Goal: Task Accomplishment & Management: Manage account settings

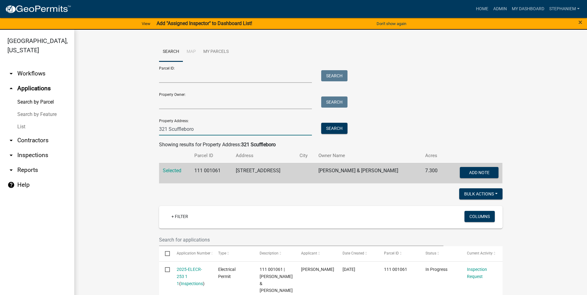
click at [267, 127] on input "321 Scuffleboro" at bounding box center [235, 129] width 153 height 13
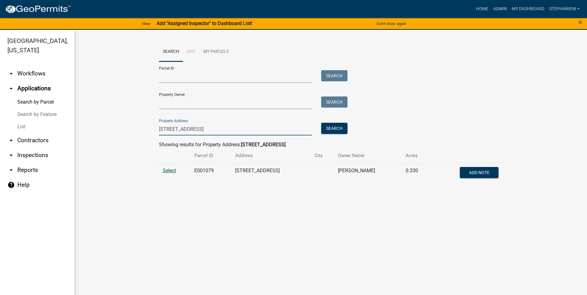
type input "[STREET_ADDRESS]"
click at [174, 171] on span "Select" at bounding box center [169, 171] width 13 height 6
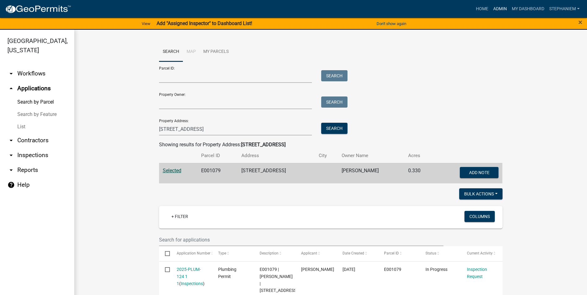
click at [500, 9] on link "Admin" at bounding box center [500, 9] width 19 height 12
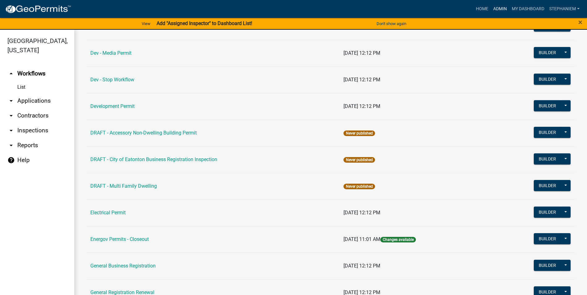
scroll to position [217, 0]
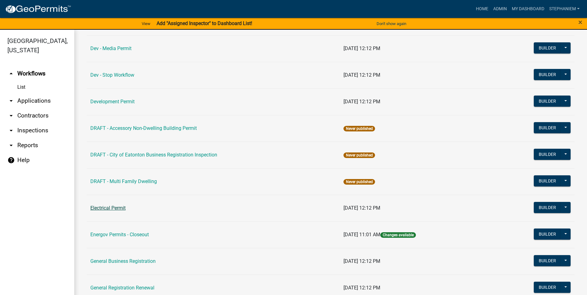
click at [102, 206] on link "Electrical Permit" at bounding box center [107, 208] width 35 height 6
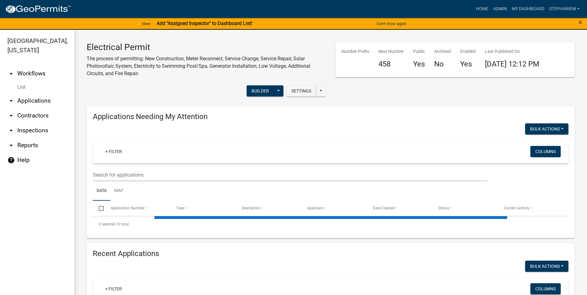
select select "3: 100"
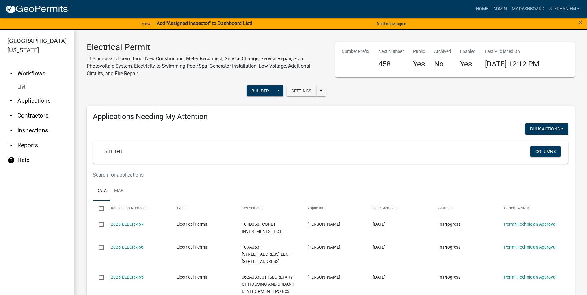
scroll to position [85, 0]
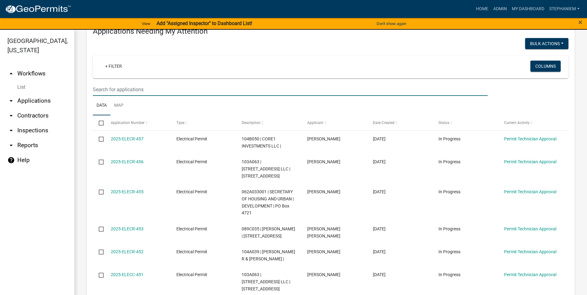
click at [135, 88] on input "text" at bounding box center [290, 89] width 395 height 13
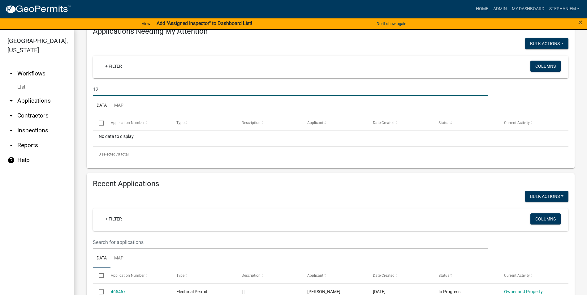
type input "1"
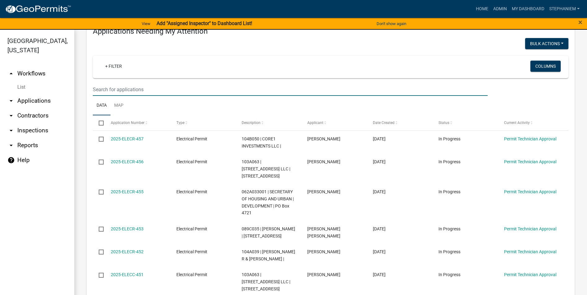
click at [32, 101] on link "arrow_drop_down Applications" at bounding box center [37, 100] width 74 height 15
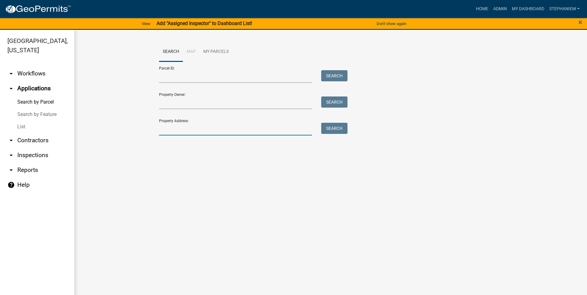
click at [166, 132] on input "Property Address:" at bounding box center [235, 129] width 153 height 13
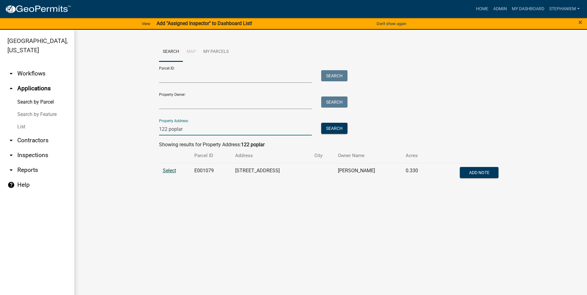
click at [172, 170] on span "Select" at bounding box center [169, 171] width 13 height 6
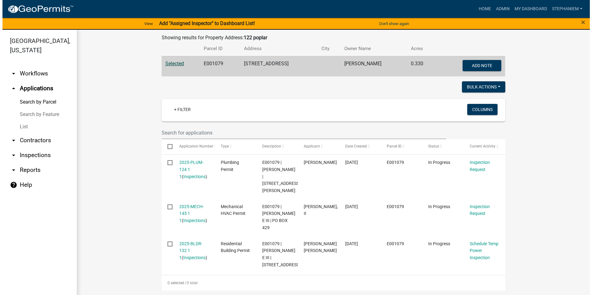
scroll to position [108, 0]
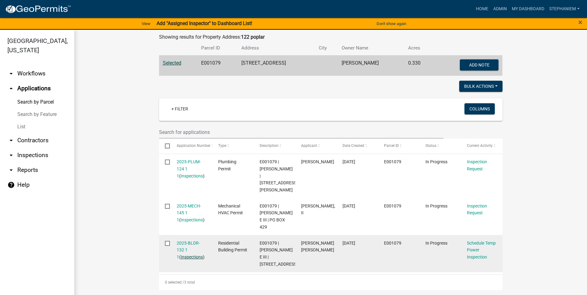
click at [181, 255] on link "Inspections" at bounding box center [192, 257] width 22 height 5
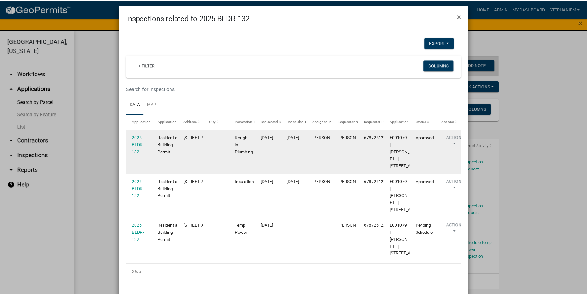
scroll to position [0, 0]
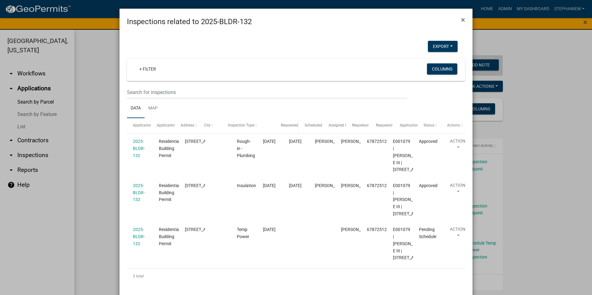
drag, startPoint x: 253, startPoint y: 128, endPoint x: 288, endPoint y: 131, distance: 34.7
click at [288, 131] on div "Application Application Type Address City Inspection Type Requested Date Schedu…" at bounding box center [296, 125] width 338 height 15
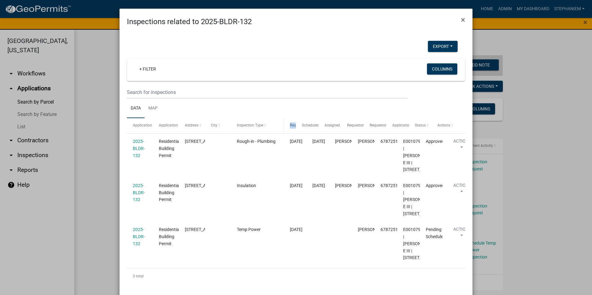
drag, startPoint x: 303, startPoint y: 125, endPoint x: 279, endPoint y: 131, distance: 25.1
click at [279, 131] on div "Application Application Type Address City Inspection Type Requested Date Schedu…" at bounding box center [296, 125] width 338 height 15
click at [114, 154] on ngb-modal-window "Inspections related to 2025-BLDR-132 × Export Excel Format (.xlsx) CSV Format (…" at bounding box center [296, 147] width 592 height 295
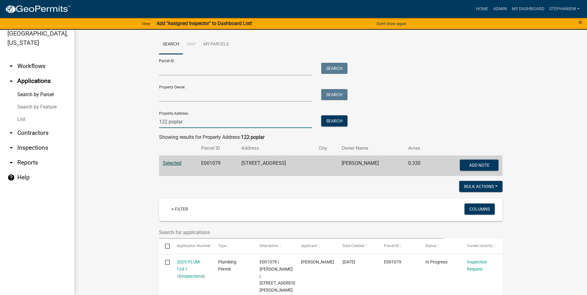
click at [210, 121] on input "122 poplar" at bounding box center [235, 121] width 153 height 13
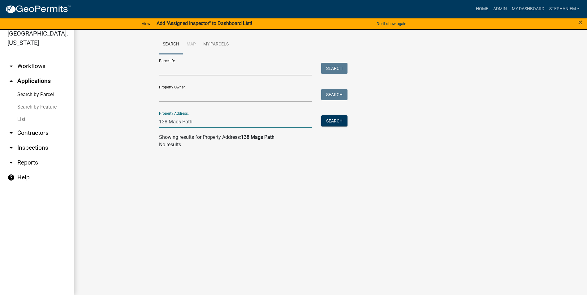
click at [166, 123] on input "138 Mags Path" at bounding box center [235, 121] width 153 height 13
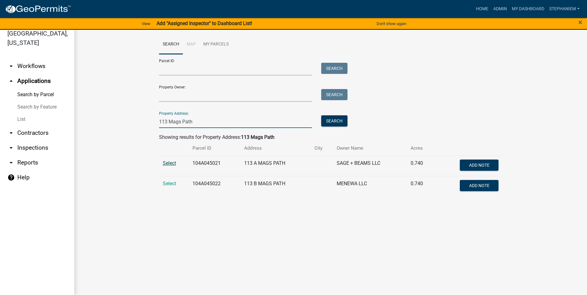
type input "113 Mags Path"
click at [175, 161] on span "Select" at bounding box center [169, 163] width 13 height 6
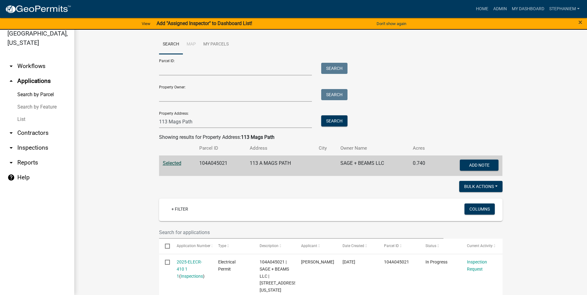
scroll to position [155, 0]
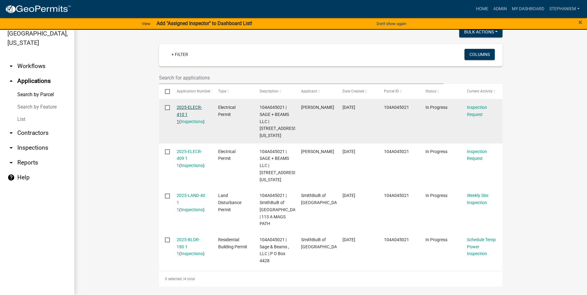
click at [191, 105] on link "2025-ELECR-410 1 1" at bounding box center [189, 114] width 25 height 19
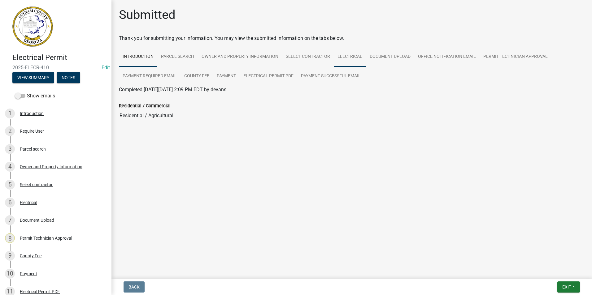
click at [336, 59] on link "Electrical" at bounding box center [350, 57] width 32 height 20
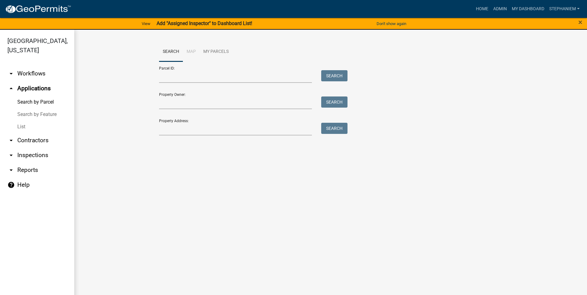
click at [460, 136] on div "Search Map My Parcels Parcel ID: Search Property Owner: Search Property Address…" at bounding box center [330, 91] width 353 height 99
click at [200, 131] on input "Property Address:" at bounding box center [235, 129] width 153 height 13
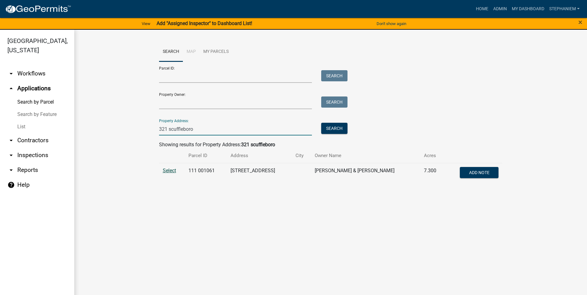
type input "321 scuffleboro"
click at [169, 168] on span "Select" at bounding box center [169, 171] width 13 height 6
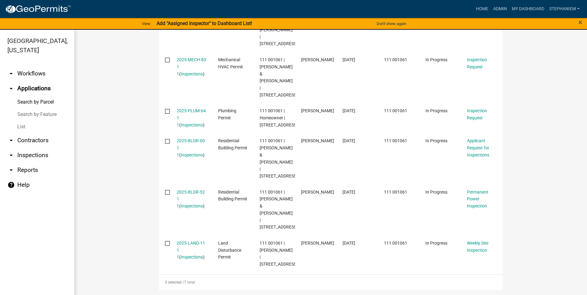
scroll to position [7, 0]
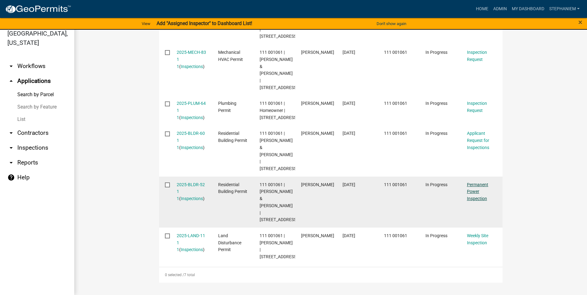
click at [478, 191] on link "Permanent Power Inspection" at bounding box center [477, 191] width 21 height 19
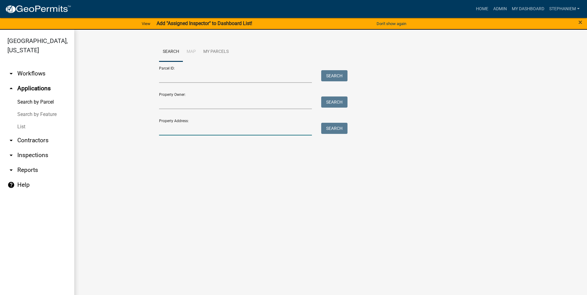
click at [187, 130] on input "Property Address:" at bounding box center [235, 129] width 153 height 13
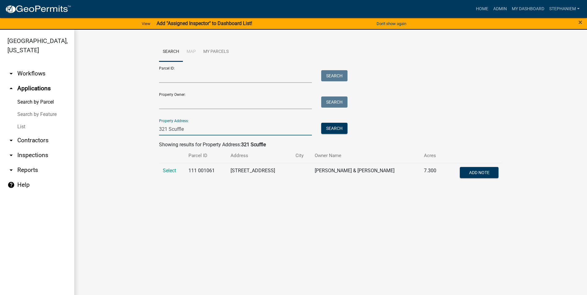
type input "321 Scuffle"
click at [161, 171] on td "Select" at bounding box center [172, 173] width 26 height 20
click at [166, 172] on span "Select" at bounding box center [169, 171] width 13 height 6
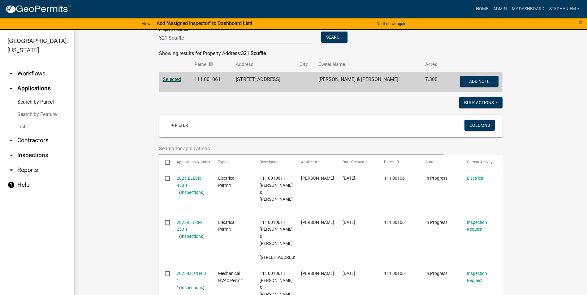
scroll to position [124, 0]
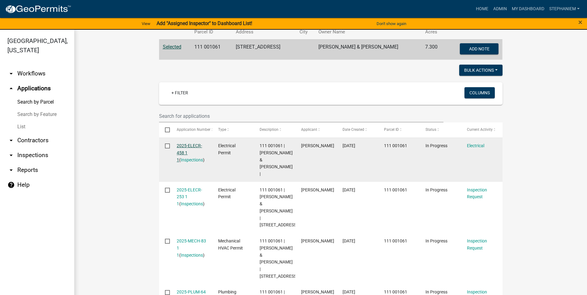
click at [189, 144] on link "2025-ELECR-458 1 1" at bounding box center [189, 152] width 25 height 19
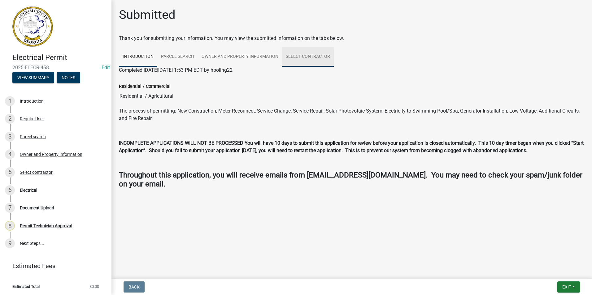
click at [311, 58] on link "Select contractor" at bounding box center [308, 57] width 52 height 20
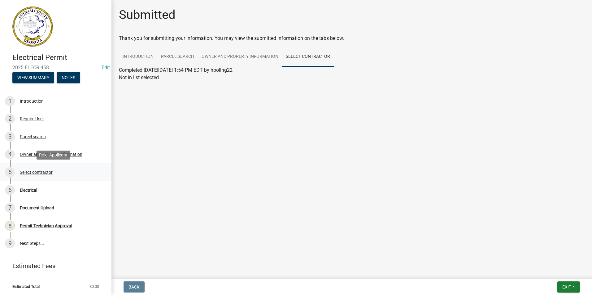
click at [72, 176] on div "5 Select contractor" at bounding box center [53, 172] width 97 height 10
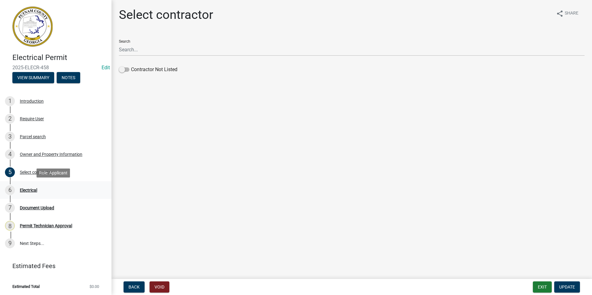
click at [70, 187] on div "6 Electrical" at bounding box center [53, 190] width 97 height 10
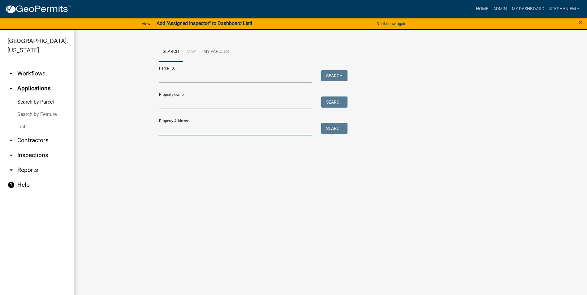
click at [273, 129] on input "Property Address:" at bounding box center [235, 129] width 153 height 13
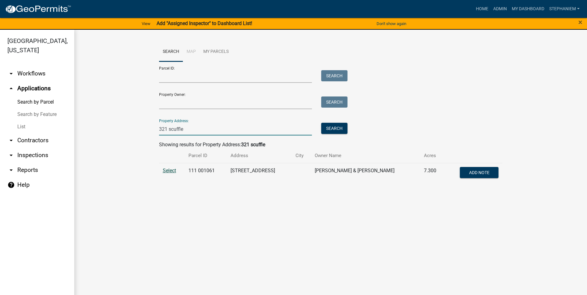
type input "321 scuffle"
click at [172, 172] on span "Select" at bounding box center [169, 171] width 13 height 6
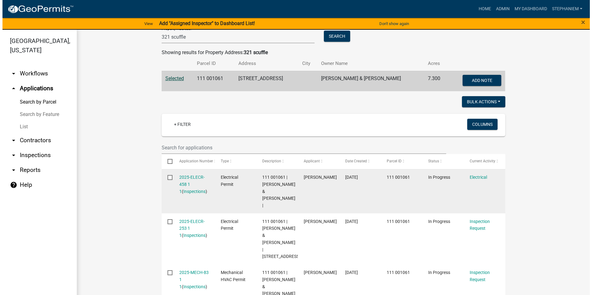
scroll to position [93, 0]
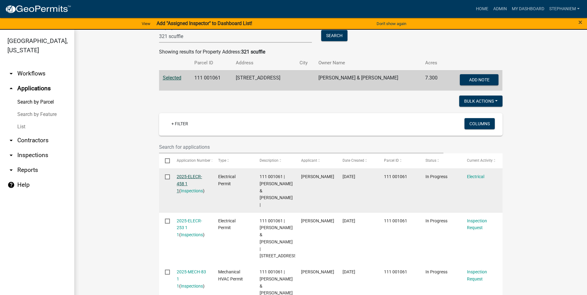
click at [187, 179] on link "2025-ELECR-458 1 1" at bounding box center [189, 183] width 25 height 19
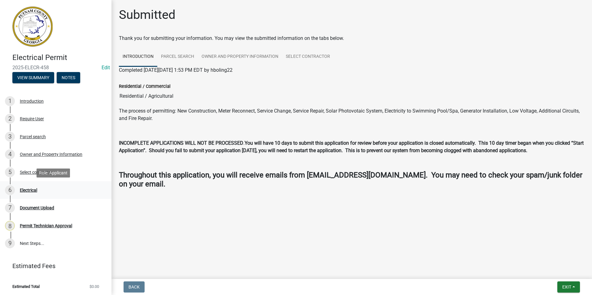
click at [33, 186] on div "6 Electrical" at bounding box center [53, 190] width 97 height 10
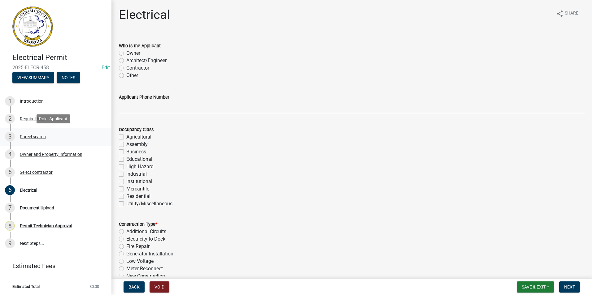
scroll to position [1, 0]
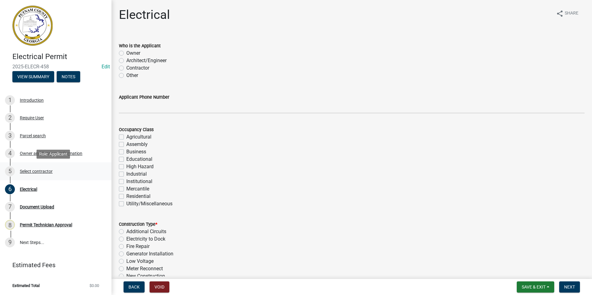
click at [61, 169] on div "5 Select contractor" at bounding box center [53, 171] width 97 height 10
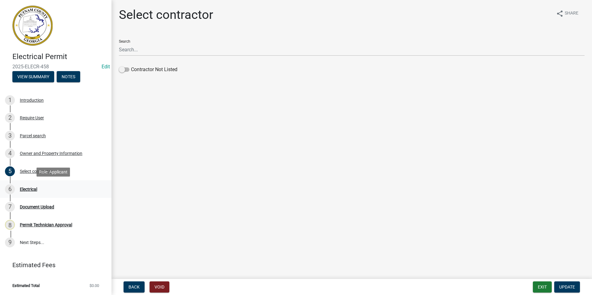
click at [54, 189] on div "6 Electrical" at bounding box center [53, 189] width 97 height 10
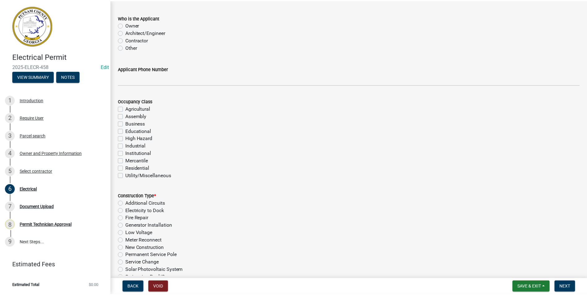
scroll to position [0, 0]
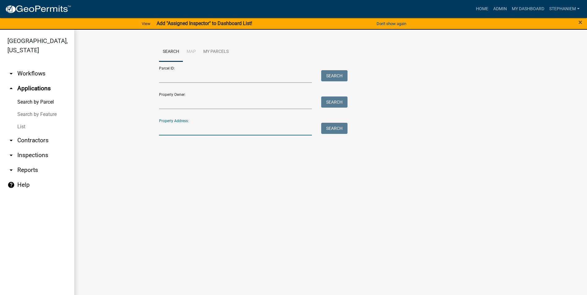
click at [189, 130] on input "Property Address:" at bounding box center [235, 129] width 153 height 13
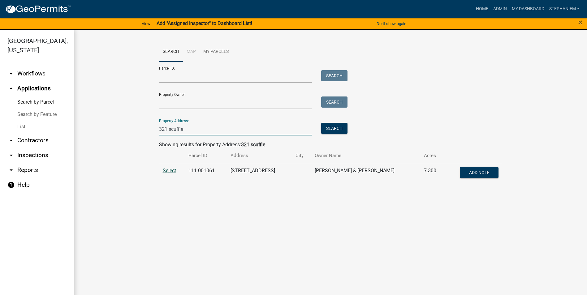
type input "321 scuffle"
click at [171, 170] on span "Select" at bounding box center [169, 171] width 13 height 6
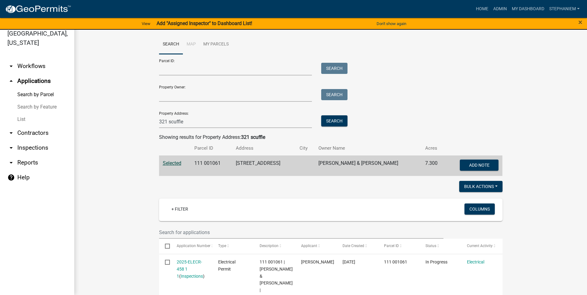
scroll to position [62, 0]
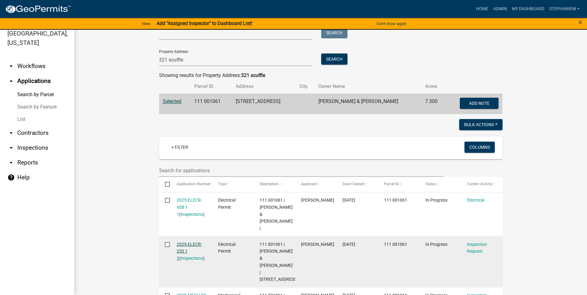
click at [179, 242] on link "2025-ELECR-253 1 1" at bounding box center [189, 251] width 25 height 19
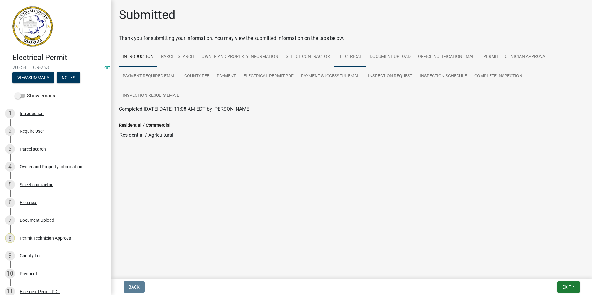
click at [341, 62] on link "Electrical" at bounding box center [350, 57] width 32 height 20
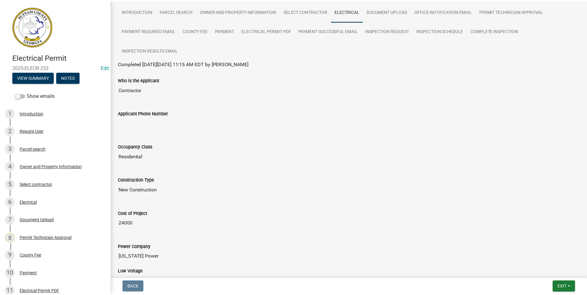
scroll to position [93, 0]
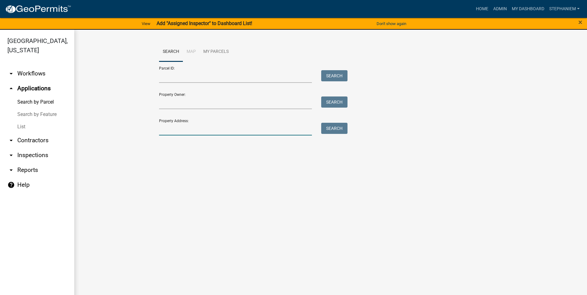
click at [185, 131] on input "Property Address:" at bounding box center [235, 129] width 153 height 13
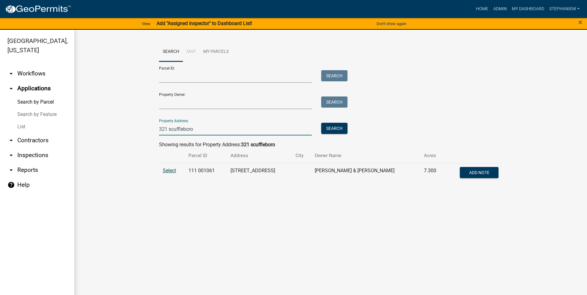
type input "321 scuffleboro"
click at [166, 173] on span "Select" at bounding box center [169, 171] width 13 height 6
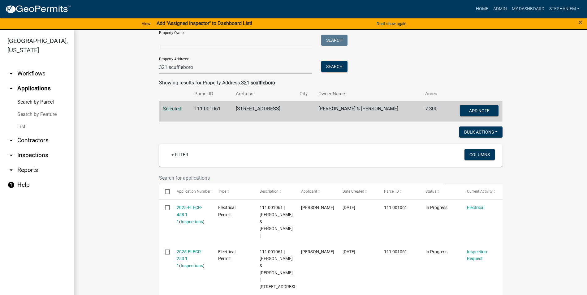
scroll to position [31, 0]
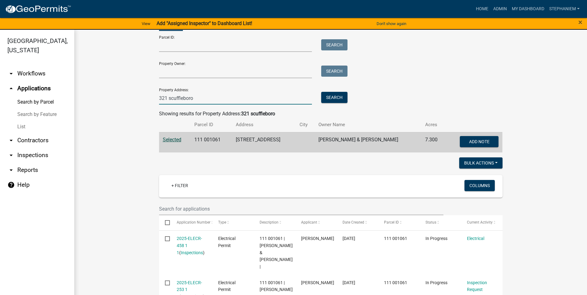
click at [264, 104] on input "321 scuffleboro" at bounding box center [235, 98] width 153 height 13
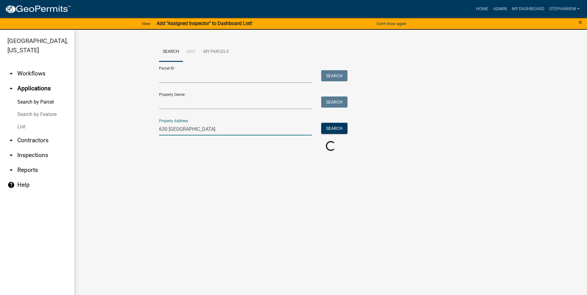
scroll to position [0, 0]
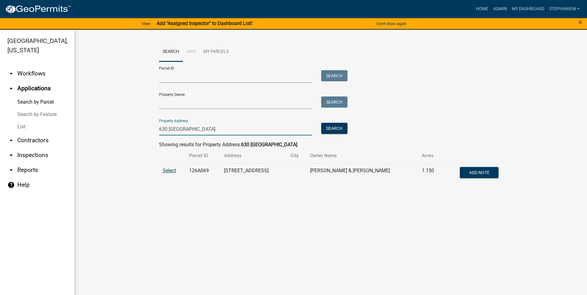
type input "630 Rockville"
click at [171, 171] on span "Select" at bounding box center [169, 171] width 13 height 6
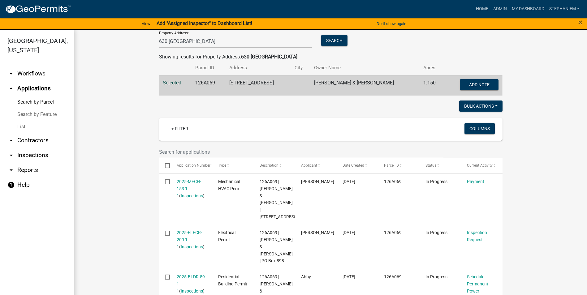
scroll to position [70, 0]
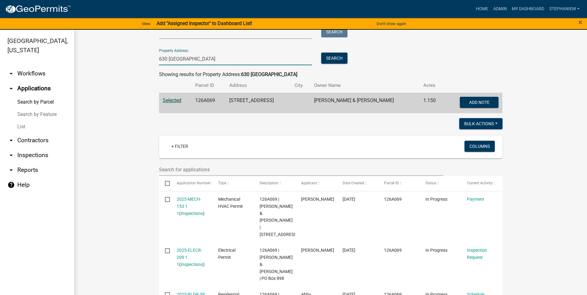
drag, startPoint x: 195, startPoint y: 57, endPoint x: 144, endPoint y: 63, distance: 51.2
click at [144, 63] on wm-workflow-application-search-view "Search Map My Parcels Parcel ID: Search Property Owner: Search Property Address…" at bounding box center [331, 186] width 488 height 428
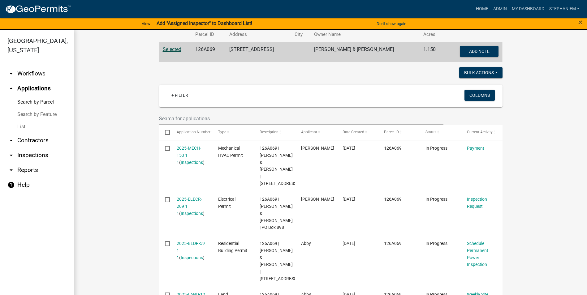
scroll to position [163, 0]
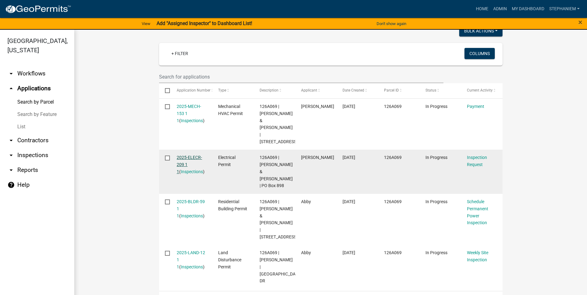
click at [188, 166] on link "2025-ELECR-209 1 1" at bounding box center [189, 164] width 25 height 19
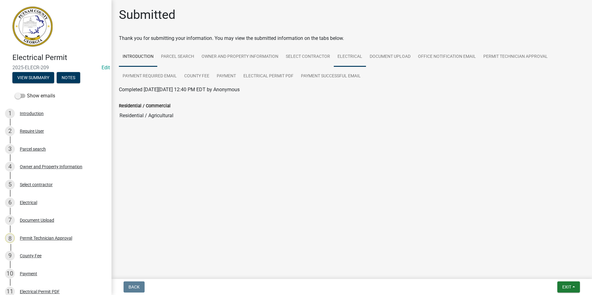
click at [350, 60] on link "Electrical" at bounding box center [350, 57] width 32 height 20
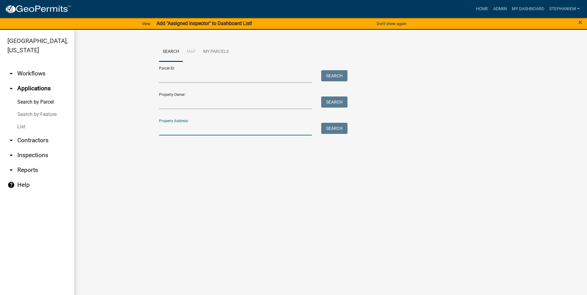
click at [182, 131] on input "Property Address:" at bounding box center [235, 129] width 153 height 13
click at [173, 129] on input "122 polar" at bounding box center [235, 129] width 153 height 13
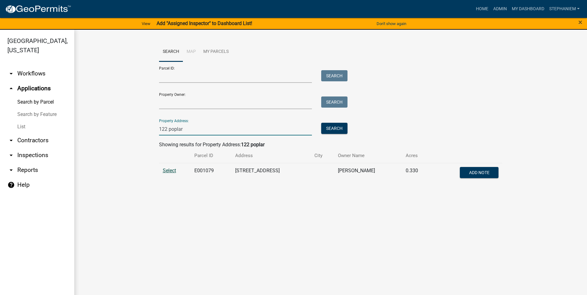
type input "122 poplar"
click at [167, 171] on span "Select" at bounding box center [169, 171] width 13 height 6
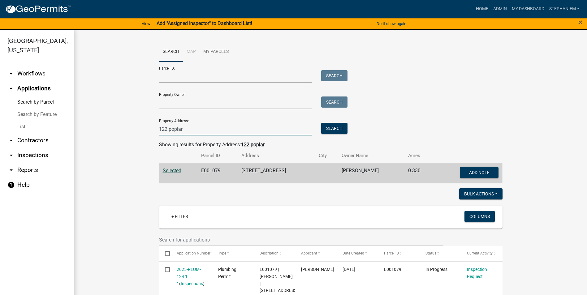
click at [280, 131] on input "122 poplar" at bounding box center [235, 129] width 153 height 13
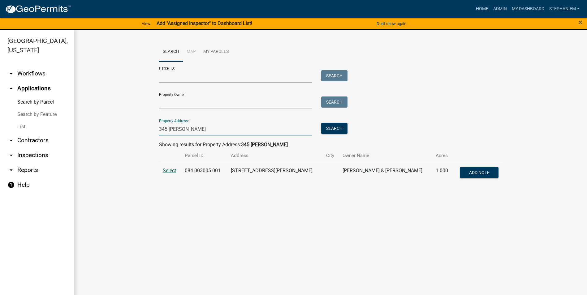
type input "345 napier"
click at [164, 171] on span "Select" at bounding box center [169, 171] width 13 height 6
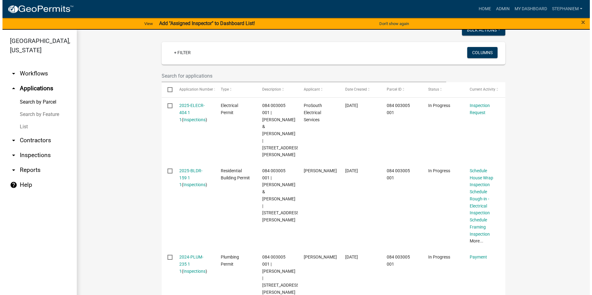
scroll to position [148, 0]
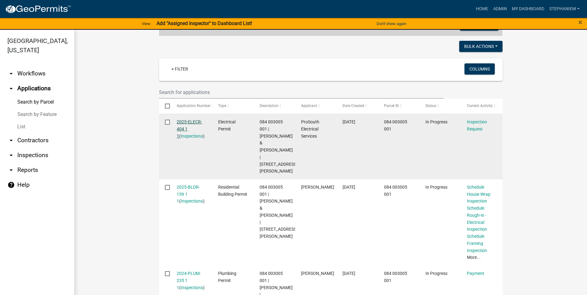
click at [180, 120] on link "2025-ELECR-404 1 1" at bounding box center [189, 128] width 25 height 19
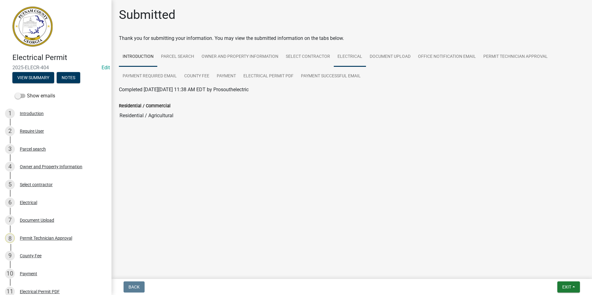
click at [354, 58] on link "Electrical" at bounding box center [350, 57] width 32 height 20
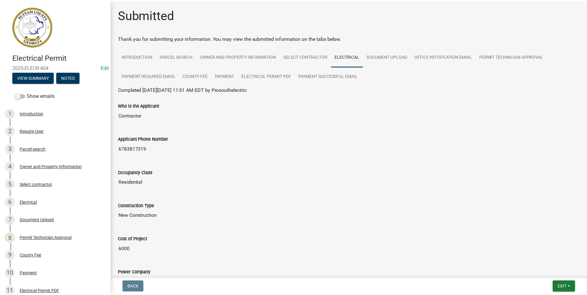
scroll to position [31, 0]
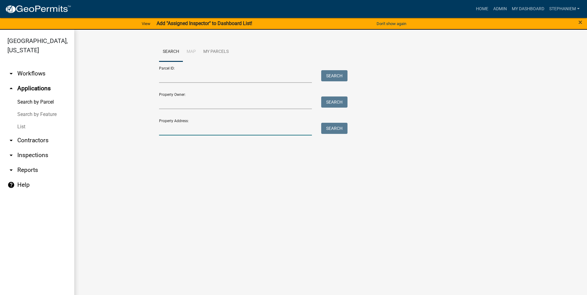
click at [279, 130] on input "Property Address:" at bounding box center [235, 129] width 153 height 13
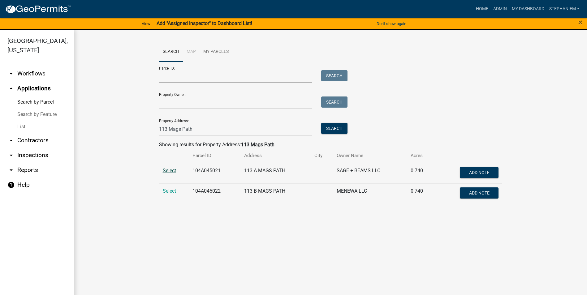
click at [170, 170] on span "Select" at bounding box center [169, 171] width 13 height 6
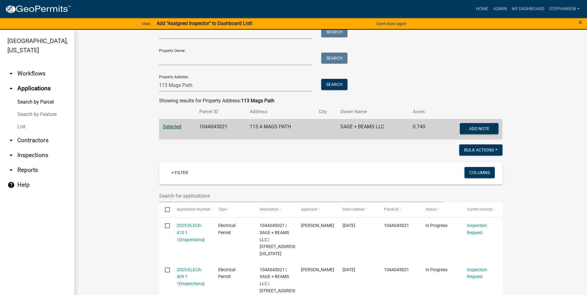
scroll to position [35, 0]
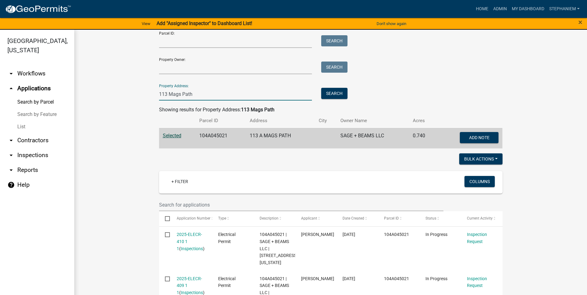
drag, startPoint x: 192, startPoint y: 94, endPoint x: 149, endPoint y: 100, distance: 42.8
click at [149, 100] on wm-workflow-application-search-view "Search Map My Parcels Parcel ID: Search Property Owner: Search Property Address…" at bounding box center [331, 210] width 488 height 407
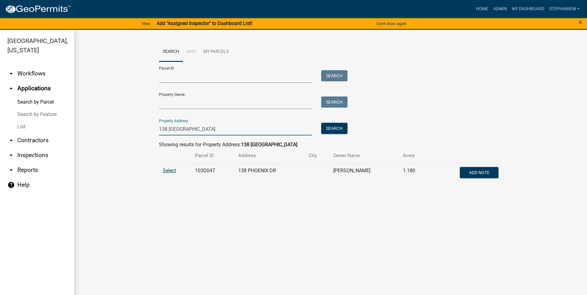
type input "138 Phoenix"
click at [171, 170] on span "Select" at bounding box center [169, 171] width 13 height 6
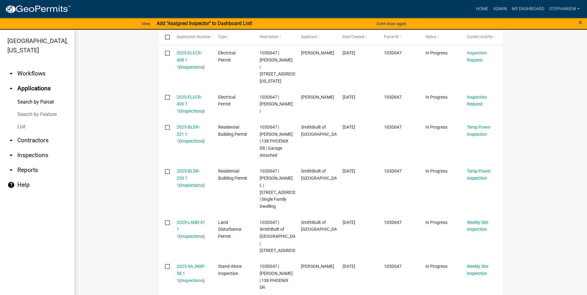
scroll to position [186, 0]
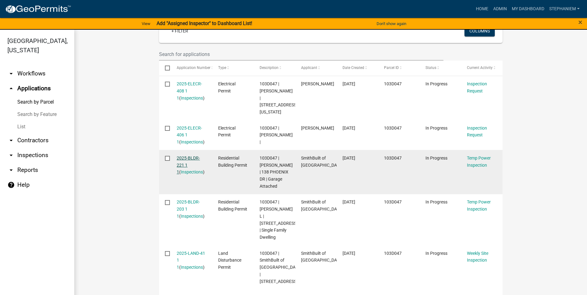
click at [186, 156] on link "2025-BLDR-221 1 1" at bounding box center [188, 165] width 23 height 19
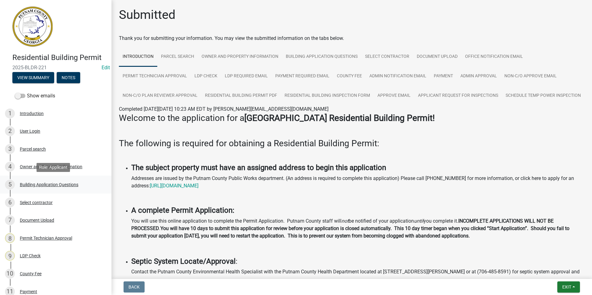
click at [50, 178] on link "5 Building Application Questions" at bounding box center [55, 185] width 111 height 18
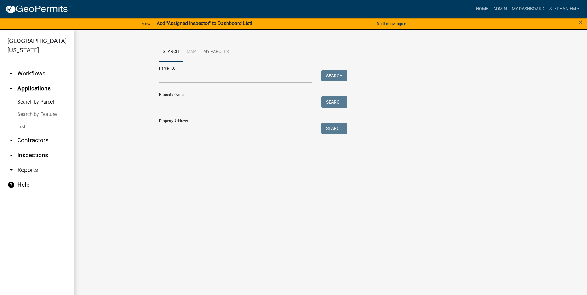
click at [290, 129] on input "Property Address:" at bounding box center [235, 129] width 153 height 13
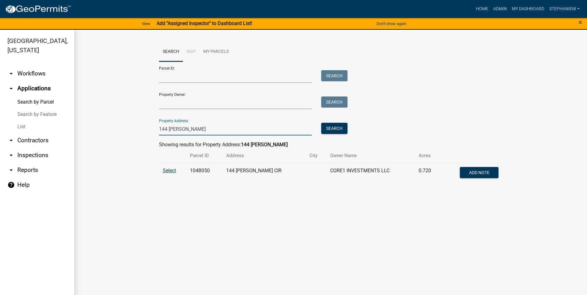
type input "144 Collis"
click at [166, 170] on span "Select" at bounding box center [169, 171] width 13 height 6
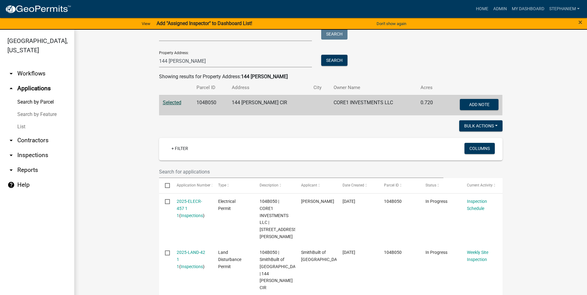
scroll to position [62, 0]
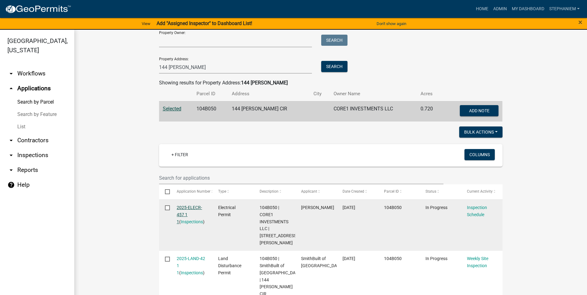
click at [186, 207] on link "2025-ELECR-457 1 1" at bounding box center [189, 214] width 25 height 19
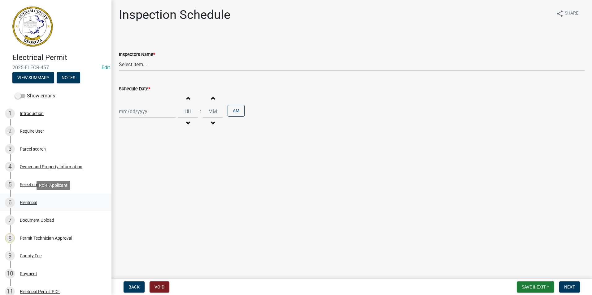
click at [36, 203] on div "Electrical" at bounding box center [28, 202] width 17 height 4
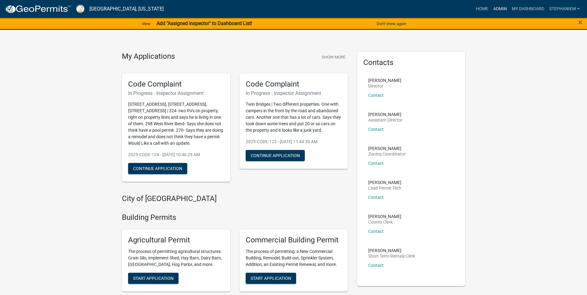
click at [498, 7] on link "Admin" at bounding box center [500, 9] width 19 height 12
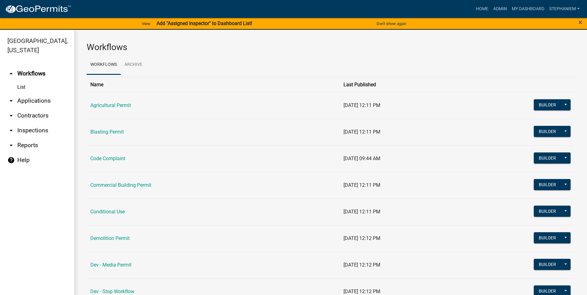
click at [33, 129] on link "arrow_drop_down Inspections" at bounding box center [37, 130] width 74 height 15
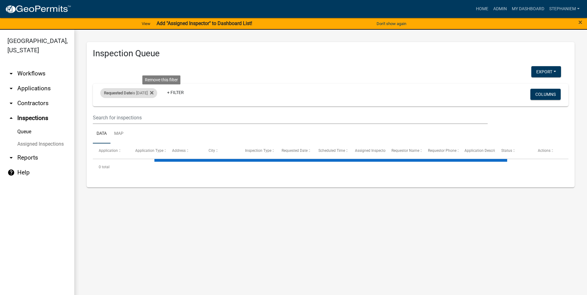
select select "3: 100"
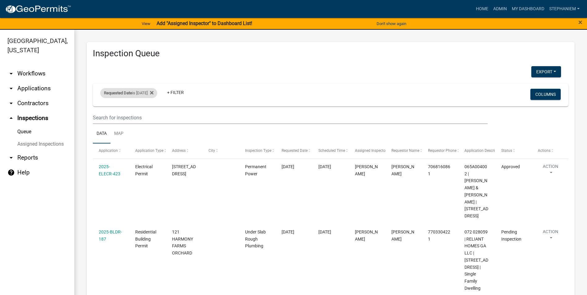
click at [131, 94] on span "Requested Date" at bounding box center [118, 93] width 28 height 5
click at [152, 115] on input "2025-08-18" at bounding box center [134, 116] width 43 height 13
type input "2025-08-19"
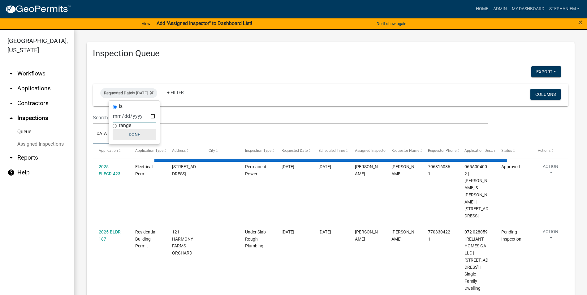
click at [136, 134] on button "Done" at bounding box center [134, 134] width 43 height 11
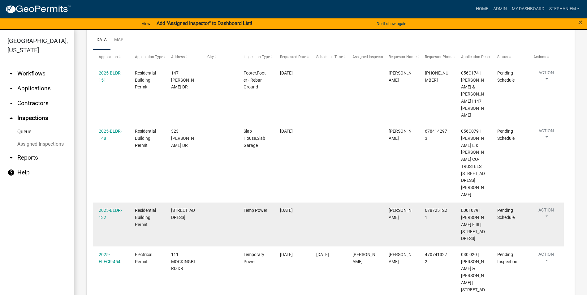
scroll to position [63, 0]
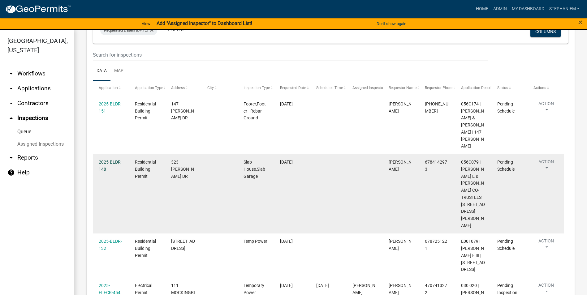
click at [110, 161] on link "2025-BLDR-148" at bounding box center [110, 166] width 23 height 12
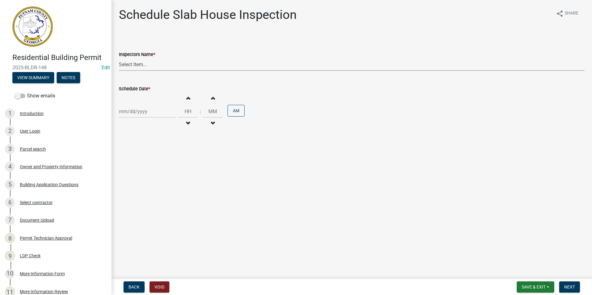
drag, startPoint x: 162, startPoint y: 66, endPoint x: 162, endPoint y: 70, distance: 4.0
click at [162, 66] on select "Select Item... mrivera ([PERSON_NAME]) jstokes ([PERSON_NAME]) asmith105 ([PERS…" at bounding box center [351, 64] width 465 height 13
select select "a0ea4169-8540-4a2c-b9f4-cf4c1ffdeb95"
click at [119, 58] on select "Select Item... mrivera ([PERSON_NAME]) jstokes ([PERSON_NAME]) asmith105 ([PERS…" at bounding box center [351, 64] width 465 height 13
select select "8"
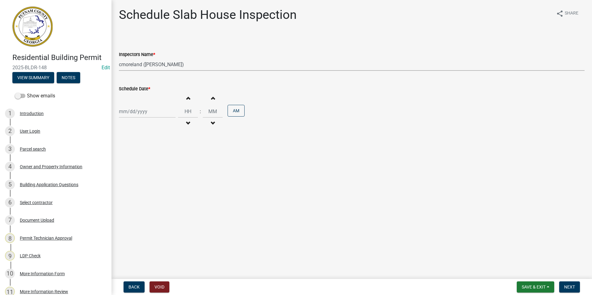
select select "2025"
click at [140, 112] on div "[PERSON_NAME] Feb Mar Apr [PERSON_NAME][DATE] Oct Nov [DATE] 1526 1527 1528 152…" at bounding box center [147, 111] width 57 height 13
click at [138, 170] on div "19" at bounding box center [135, 174] width 10 height 10
type input "[DATE]"
click at [568, 286] on span "Next" at bounding box center [569, 287] width 11 height 5
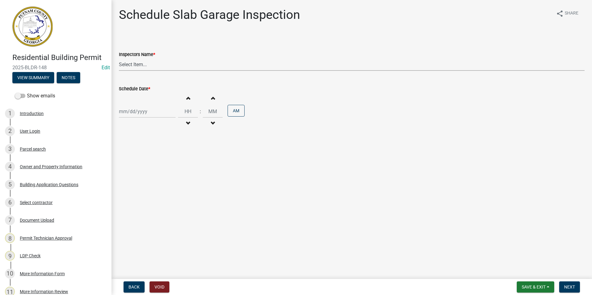
click at [210, 60] on select "Select Item... mrivera ([PERSON_NAME]) jstokes ([PERSON_NAME]) asmith105 ([PERS…" at bounding box center [351, 64] width 465 height 13
select select "a0ea4169-8540-4a2c-b9f4-cf4c1ffdeb95"
click at [119, 58] on select "Select Item... mrivera ([PERSON_NAME]) jstokes ([PERSON_NAME]) asmith105 ([PERS…" at bounding box center [351, 64] width 465 height 13
click at [142, 113] on div at bounding box center [147, 111] width 57 height 13
select select "8"
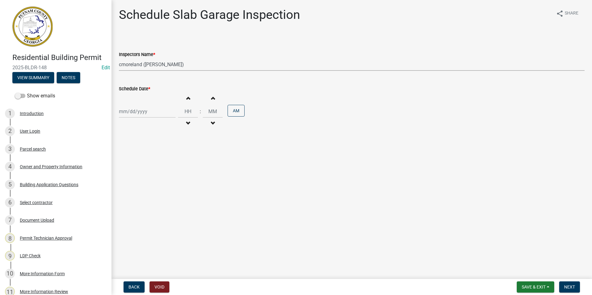
select select "2025"
click at [138, 173] on div "19" at bounding box center [135, 174] width 10 height 10
type input "[DATE]"
click at [569, 284] on button "Next" at bounding box center [569, 287] width 21 height 11
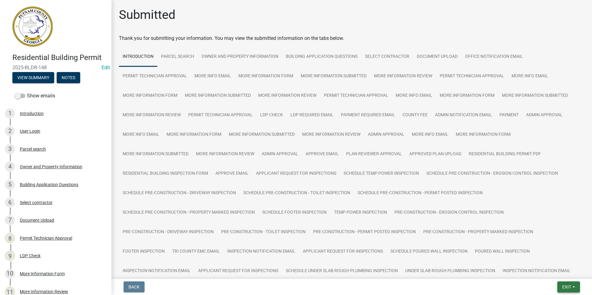
click at [573, 288] on button "Exit" at bounding box center [568, 287] width 23 height 11
click at [566, 274] on button "Save & Exit" at bounding box center [555, 271] width 50 height 15
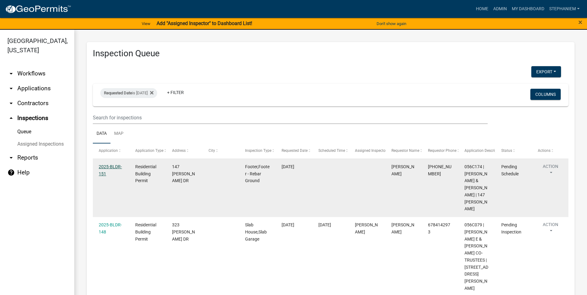
click at [104, 168] on link "2025-BLDR-151" at bounding box center [110, 170] width 23 height 12
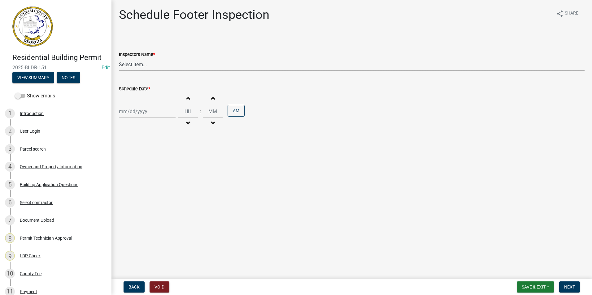
click at [125, 64] on select "Select Item... mrivera ([PERSON_NAME]) jstokes ([PERSON_NAME]) asmith105 ([PERS…" at bounding box center [351, 64] width 465 height 13
select select "a0ea4169-8540-4a2c-b9f4-cf4c1ffdeb95"
click at [119, 58] on select "Select Item... mrivera ([PERSON_NAME]) jstokes ([PERSON_NAME]) asmith105 ([PERS…" at bounding box center [351, 64] width 465 height 13
select select "8"
select select "2025"
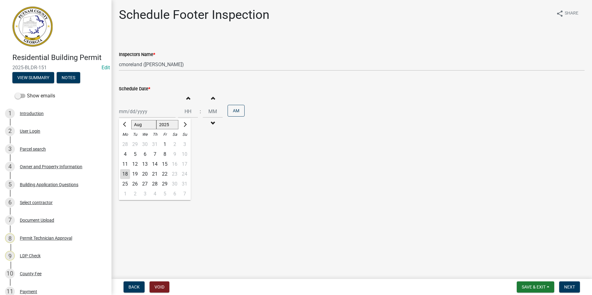
click at [138, 113] on div "Jan Feb Mar Apr May Jun Jul Aug Sep Oct Nov Dec 1525 1526 1527 1528 1529 1530 1…" at bounding box center [147, 111] width 57 height 13
click at [139, 173] on div "19" at bounding box center [135, 174] width 10 height 10
type input "[DATE]"
click at [573, 285] on span "Next" at bounding box center [569, 287] width 11 height 5
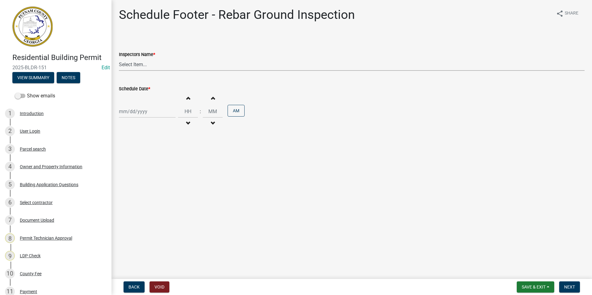
click at [143, 66] on select "Select Item... mrivera ([PERSON_NAME]) jstokes ([PERSON_NAME]) asmith105 ([PERS…" at bounding box center [351, 64] width 465 height 13
select select "a0ea4169-8540-4a2c-b9f4-cf4c1ffdeb95"
click at [119, 58] on select "Select Item... mrivera ([PERSON_NAME]) jstokes ([PERSON_NAME]) asmith105 ([PERS…" at bounding box center [351, 64] width 465 height 13
select select "8"
select select "2025"
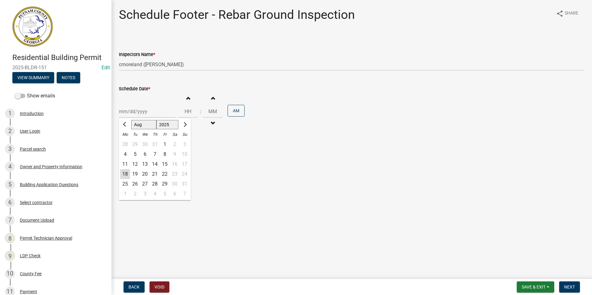
click at [138, 108] on div "Jan Feb Mar Apr May Jun Jul Aug Sep Oct Nov Dec 1525 1526 1527 1528 1529 1530 1…" at bounding box center [147, 111] width 57 height 13
click at [133, 172] on div "19" at bounding box center [135, 174] width 10 height 10
type input "[DATE]"
click at [573, 288] on span "Next" at bounding box center [569, 287] width 11 height 5
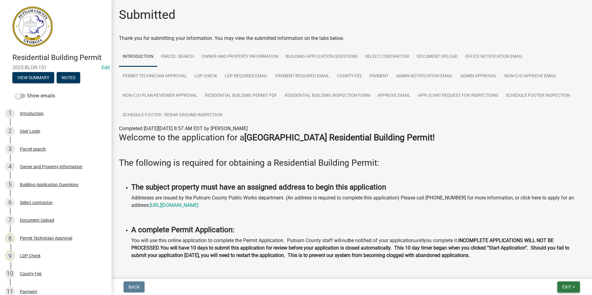
click at [573, 288] on button "Exit" at bounding box center [568, 287] width 23 height 11
click at [573, 271] on button "Save & Exit" at bounding box center [555, 271] width 50 height 15
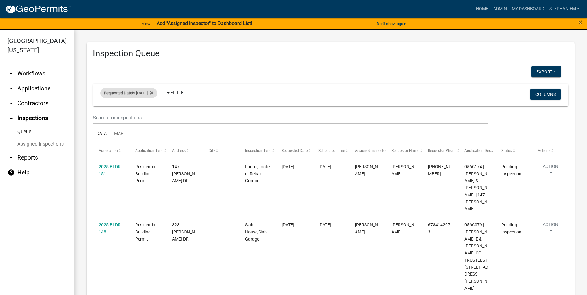
click at [130, 92] on span "Requested Date" at bounding box center [118, 93] width 28 height 5
click at [153, 116] on input "[DATE]" at bounding box center [134, 116] width 43 height 13
type input "[DATE]"
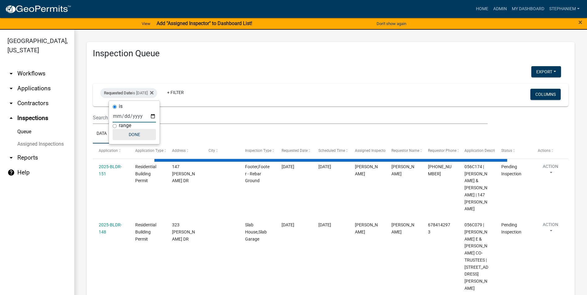
click at [140, 137] on button "Done" at bounding box center [134, 134] width 43 height 11
select select "3: 100"
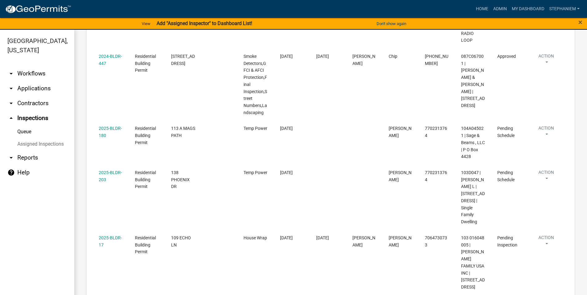
scroll to position [495, 0]
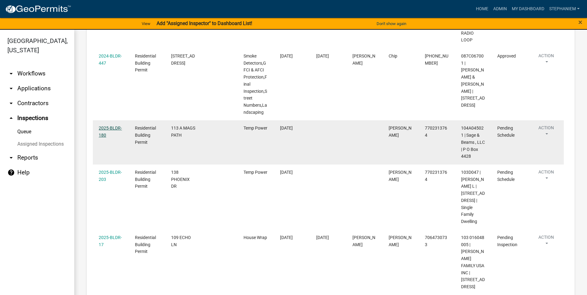
click at [111, 128] on link "2025-BLDR-180" at bounding box center [110, 132] width 23 height 12
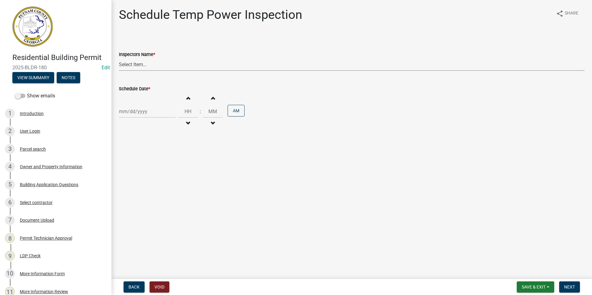
click at [145, 70] on select "Select Item... mrivera ([PERSON_NAME]) jstokes ([PERSON_NAME]) asmith105 ([PERS…" at bounding box center [351, 64] width 465 height 13
select select "07642ab0-564c-47bb-824b-0ccf2da83593"
click at [119, 58] on select "Select Item... mrivera ([PERSON_NAME]) jstokes ([PERSON_NAME]) asmith105 ([PERS…" at bounding box center [351, 64] width 465 height 13
click at [137, 113] on div at bounding box center [147, 111] width 57 height 13
select select "8"
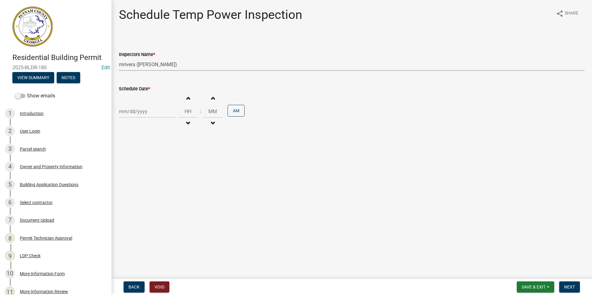
select select "2025"
click at [134, 172] on div "19" at bounding box center [135, 174] width 10 height 10
type input "[DATE]"
click at [570, 289] on span "Next" at bounding box center [569, 287] width 11 height 5
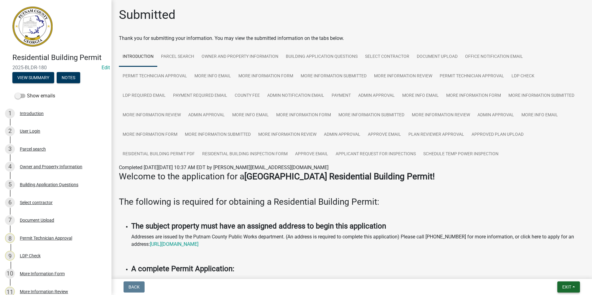
click at [559, 285] on button "Exit" at bounding box center [568, 287] width 23 height 11
click at [559, 272] on button "Save & Exit" at bounding box center [555, 271] width 50 height 15
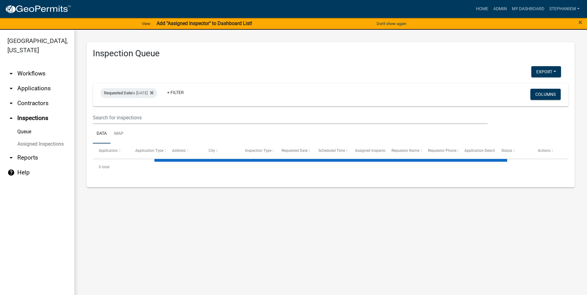
select select "3: 100"
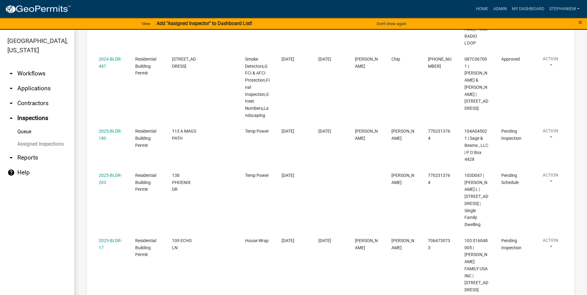
scroll to position [495, 0]
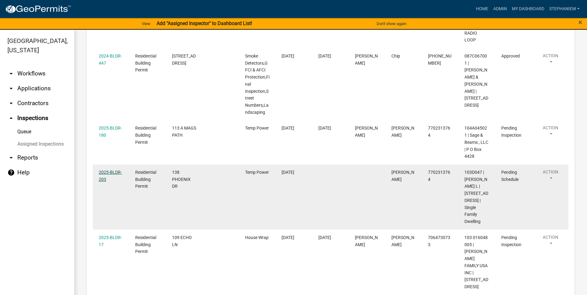
click at [116, 173] on link "2025-BLDR-203" at bounding box center [110, 176] width 23 height 12
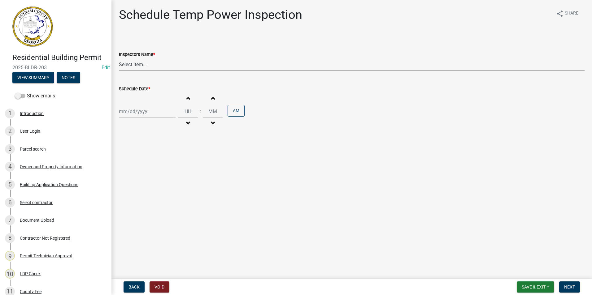
click at [144, 59] on select "Select Item... mrivera ([PERSON_NAME]) jstokes ([PERSON_NAME]) asmith105 ([PERS…" at bounding box center [351, 64] width 465 height 13
select select "07642ab0-564c-47bb-824b-0ccf2da83593"
click at [119, 58] on select "Select Item... mrivera ([PERSON_NAME]) jstokes ([PERSON_NAME]) asmith105 ([PERS…" at bounding box center [351, 64] width 465 height 13
select select "8"
select select "2025"
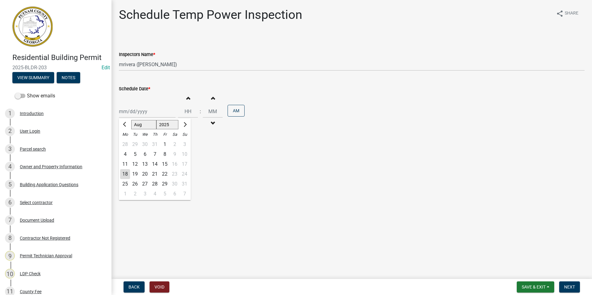
click at [129, 114] on div "Jan Feb Mar Apr May Jun Jul Aug Sep Oct Nov Dec 1525 1526 1527 1528 1529 1530 1…" at bounding box center [147, 111] width 57 height 13
click at [136, 173] on div "19" at bounding box center [135, 174] width 10 height 10
type input "[DATE]"
click at [567, 288] on span "Next" at bounding box center [569, 287] width 11 height 5
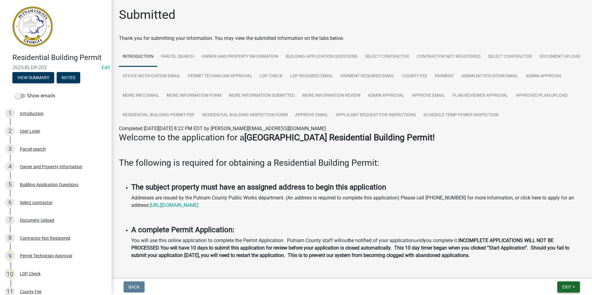
click at [572, 288] on button "Exit" at bounding box center [568, 287] width 23 height 11
click at [569, 277] on button "Save & Exit" at bounding box center [555, 271] width 50 height 15
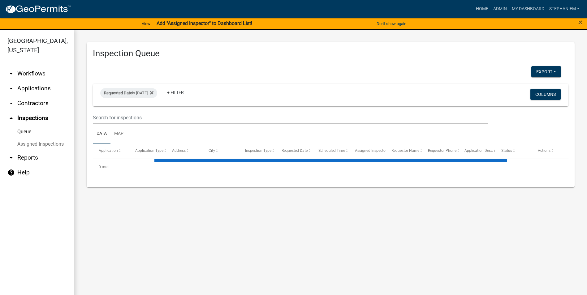
select select "3: 100"
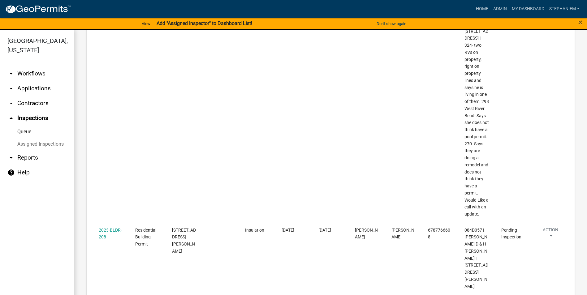
scroll to position [865, 0]
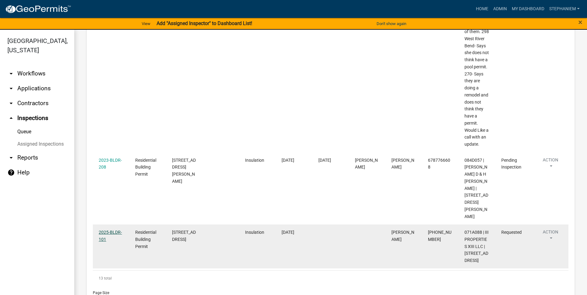
click at [109, 230] on link "2025-BLDR-101" at bounding box center [110, 236] width 23 height 12
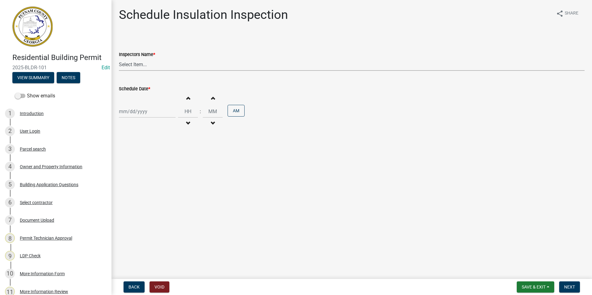
click at [132, 67] on select "Select Item... mrivera ([PERSON_NAME]) jstokes ([PERSON_NAME]) asmith105 ([PERS…" at bounding box center [351, 64] width 465 height 13
click at [119, 58] on select "Select Item... mrivera ([PERSON_NAME]) jstokes ([PERSON_NAME]) asmith105 ([PERS…" at bounding box center [351, 64] width 465 height 13
click at [127, 60] on select "Select Item... mrivera ([PERSON_NAME]) jstokes ([PERSON_NAME]) asmith105 ([PERS…" at bounding box center [351, 64] width 465 height 13
select select "a0ea4169-8540-4a2c-b9f4-cf4c1ffdeb95"
click at [119, 58] on select "Select Item... mrivera ([PERSON_NAME]) jstokes ([PERSON_NAME]) asmith105 ([PERS…" at bounding box center [351, 64] width 465 height 13
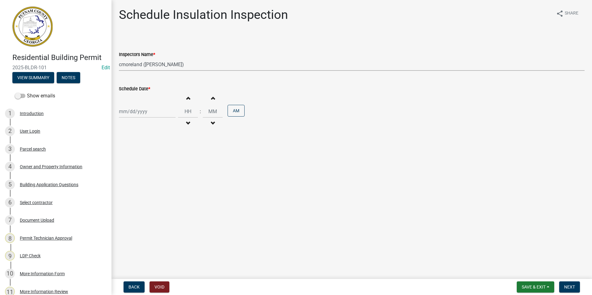
click at [133, 111] on div at bounding box center [147, 111] width 57 height 13
select select "8"
select select "2025"
click at [135, 170] on div "19" at bounding box center [135, 174] width 10 height 10
type input "[DATE]"
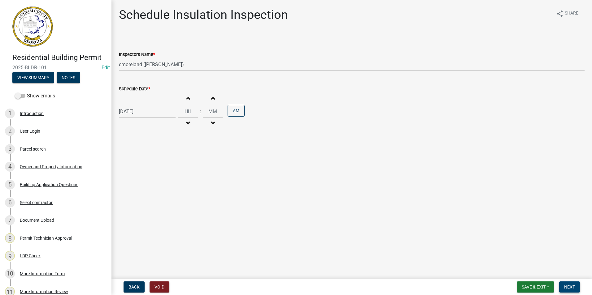
click at [563, 286] on button "Next" at bounding box center [569, 287] width 21 height 11
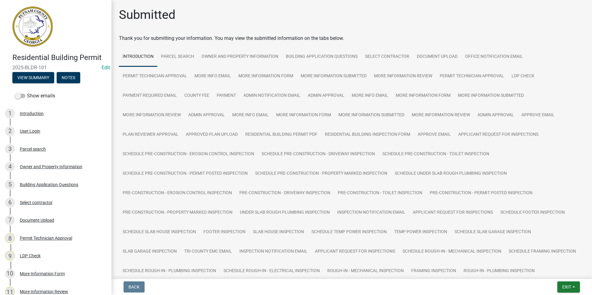
click at [557, 285] on div "Exit Save Save & Exit" at bounding box center [568, 287] width 23 height 11
click at [563, 281] on nav "Back Exit Save Save & Exit" at bounding box center [351, 287] width 480 height 16
click at [564, 285] on span "Exit" at bounding box center [566, 287] width 9 height 5
click at [564, 275] on button "Save & Exit" at bounding box center [555, 271] width 50 height 15
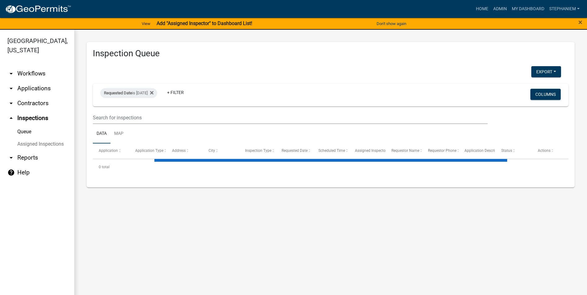
select select "3: 100"
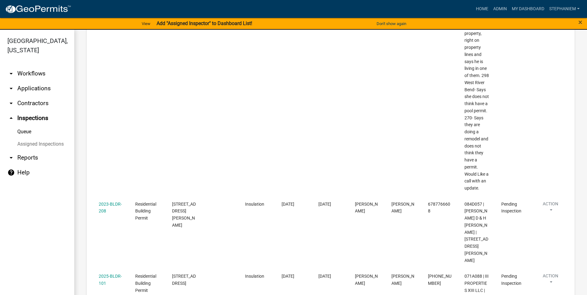
scroll to position [909, 0]
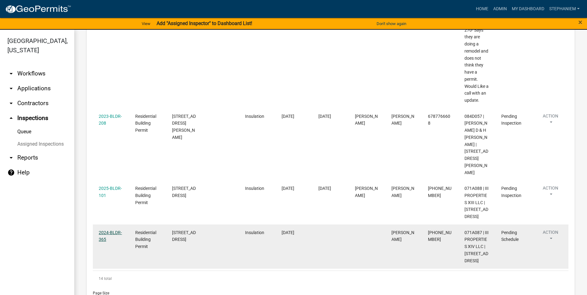
click at [106, 230] on link "2024-BLDR-365" at bounding box center [110, 236] width 23 height 12
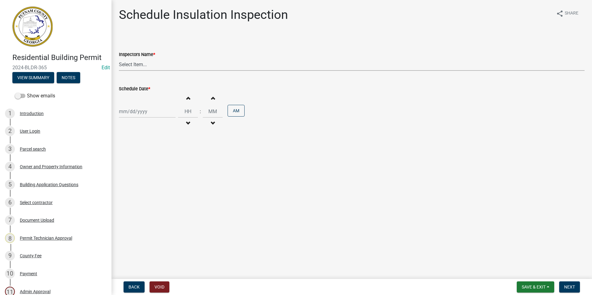
click at [128, 69] on select "Select Item... mrivera ([PERSON_NAME]) jstokes ([PERSON_NAME]) asmith105 ([PERS…" at bounding box center [351, 64] width 465 height 13
select select "a0ea4169-8540-4a2c-b9f4-cf4c1ffdeb95"
click at [119, 58] on select "Select Item... mrivera ([PERSON_NAME]) jstokes ([PERSON_NAME]) asmith105 ([PERS…" at bounding box center [351, 64] width 465 height 13
select select "8"
select select "2025"
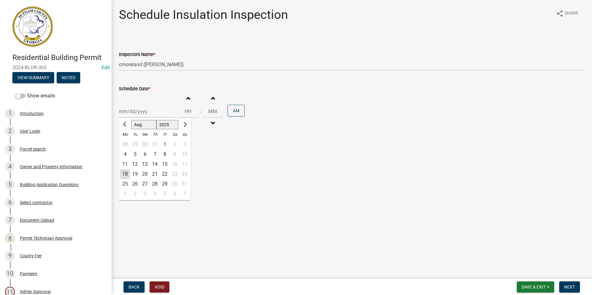
click at [132, 115] on div "Jan Feb Mar Apr May Jun Jul Aug Sep Oct Nov Dec 1525 1526 1527 1528 1529 1530 1…" at bounding box center [147, 111] width 57 height 13
click at [140, 175] on div "19" at bounding box center [135, 174] width 10 height 10
type input "[DATE]"
click at [571, 283] on button "Next" at bounding box center [569, 287] width 21 height 11
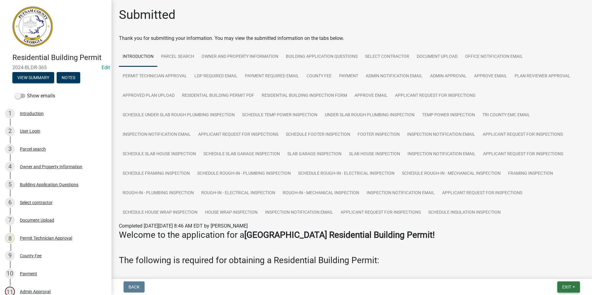
click at [569, 286] on span "Exit" at bounding box center [566, 287] width 9 height 5
click at [561, 271] on button "Save & Exit" at bounding box center [555, 271] width 50 height 15
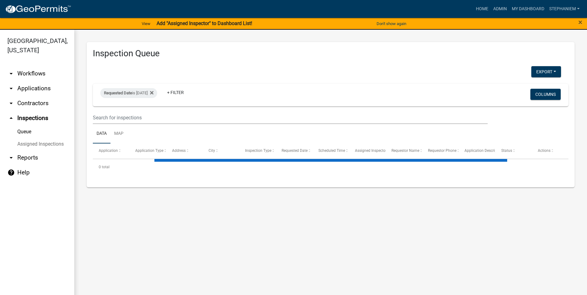
select select "3: 100"
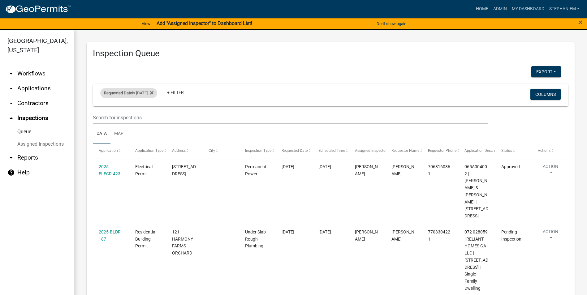
click at [137, 95] on div "Requested Date is [DATE]" at bounding box center [128, 93] width 57 height 10
click at [154, 117] on input "[DATE]" at bounding box center [134, 116] width 43 height 13
click at [153, 118] on input "[DATE]" at bounding box center [134, 116] width 43 height 13
type input "2025-08-15"
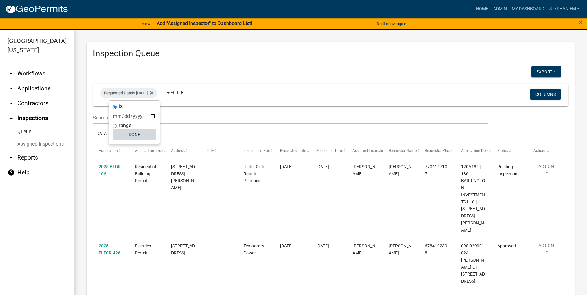
click at [138, 138] on button "Done" at bounding box center [134, 134] width 43 height 11
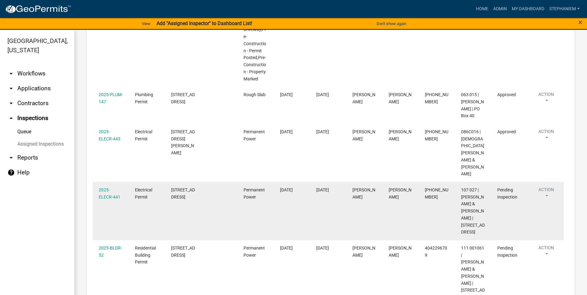
scroll to position [804, 0]
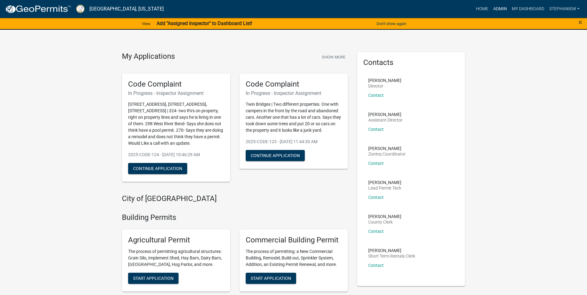
click at [497, 6] on link "Admin" at bounding box center [500, 9] width 19 height 12
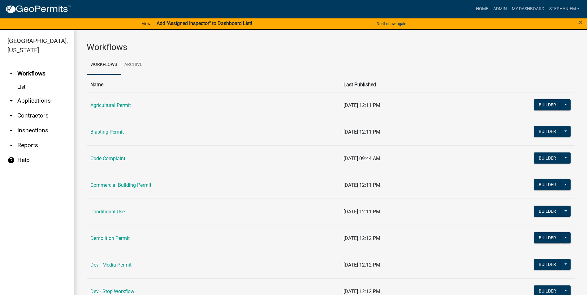
click at [30, 101] on link "arrow_drop_down Applications" at bounding box center [37, 100] width 74 height 15
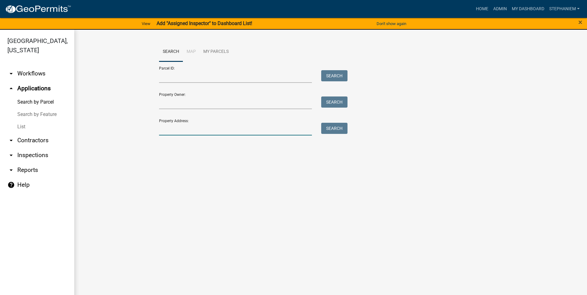
click at [175, 129] on input "Property Address:" at bounding box center [235, 129] width 153 height 13
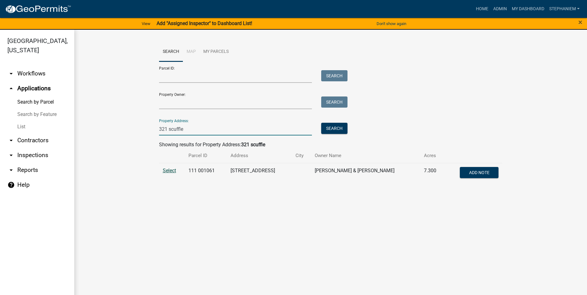
type input "321 scuffle"
click at [167, 169] on span "Select" at bounding box center [169, 171] width 13 height 6
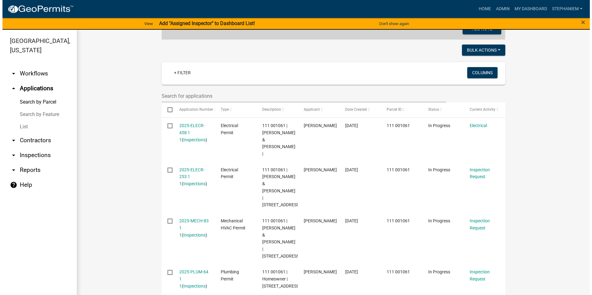
scroll to position [155, 0]
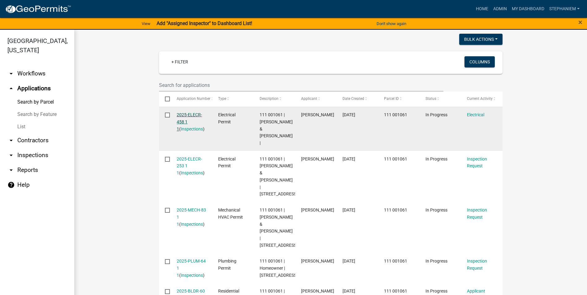
click at [179, 117] on link "2025-ELECR-458 1 1" at bounding box center [189, 121] width 25 height 19
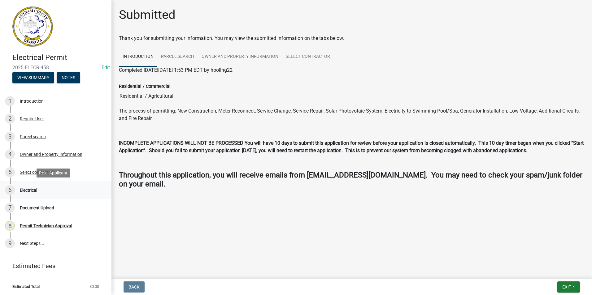
click at [43, 189] on div "6 Electrical" at bounding box center [53, 190] width 97 height 10
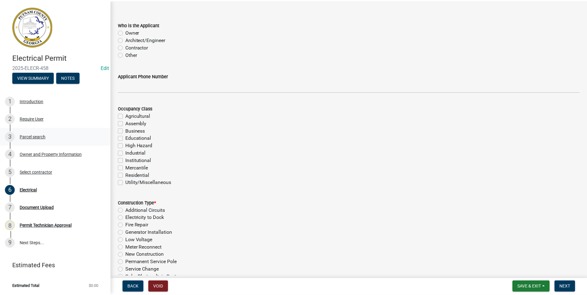
scroll to position [31, 0]
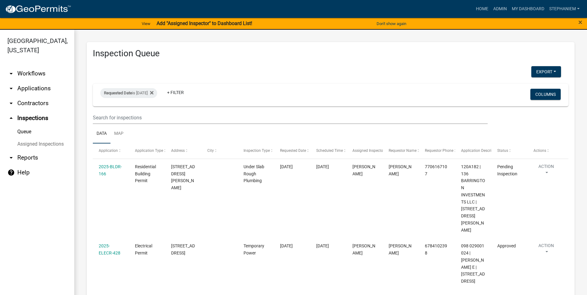
select select "3: 100"
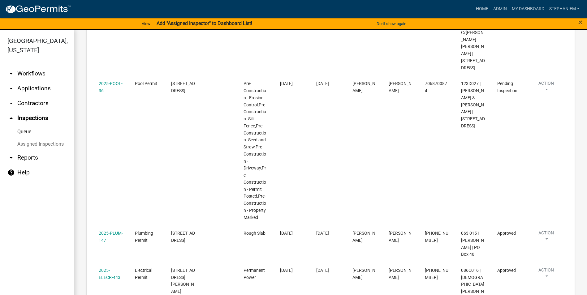
scroll to position [585, 0]
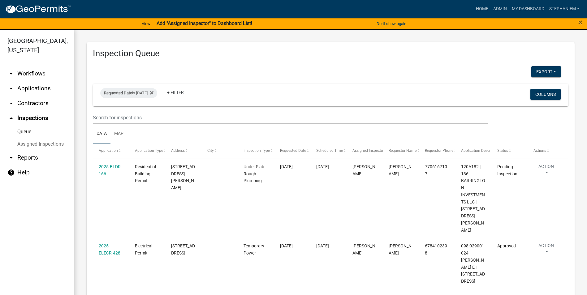
select select "3: 100"
click at [146, 93] on div "Requested Date is 08/15/2025" at bounding box center [128, 93] width 57 height 10
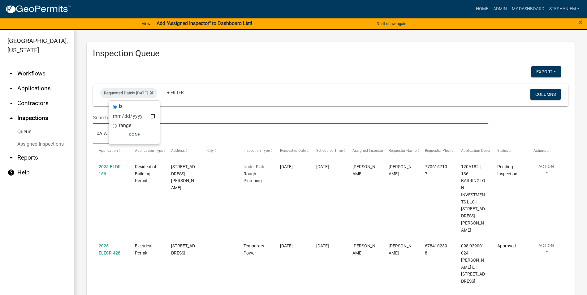
click at [171, 113] on input "text" at bounding box center [290, 117] width 395 height 13
click at [148, 95] on div "Requested Date is 08/15/2025" at bounding box center [128, 93] width 57 height 10
click at [154, 115] on input "2025-08-15" at bounding box center [134, 116] width 43 height 13
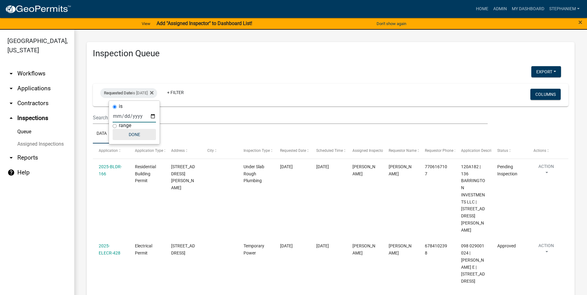
type input "[DATE]"
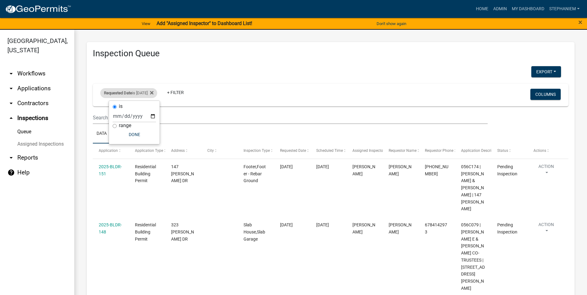
click at [150, 96] on div "Requested Date is 08/19/2025" at bounding box center [128, 93] width 57 height 10
click at [153, 98] on div "Requested Date is 08/19/2025" at bounding box center [128, 93] width 57 height 10
click at [153, 114] on input "[DATE]" at bounding box center [134, 116] width 43 height 13
type input "[DATE]"
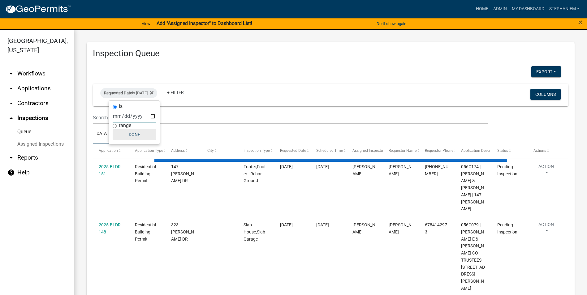
click at [143, 136] on button "Done" at bounding box center [134, 134] width 43 height 11
select select "3: 100"
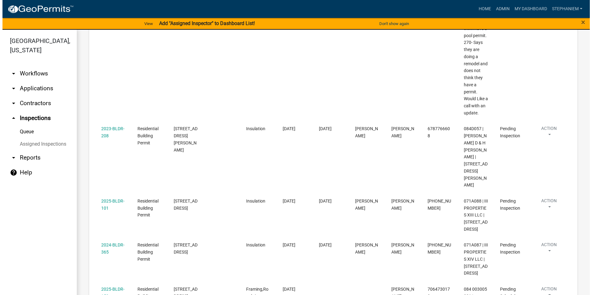
scroll to position [967, 0]
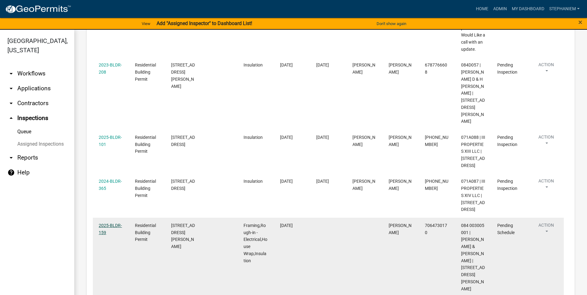
click at [113, 223] on link "2025-BLDR-159" at bounding box center [110, 229] width 23 height 12
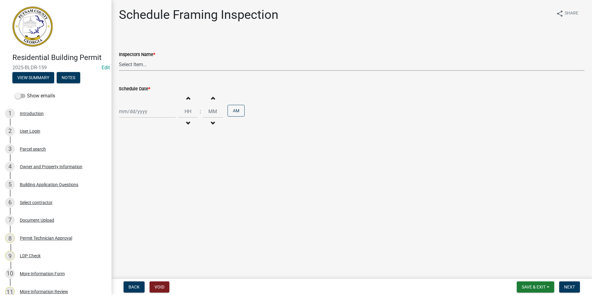
click at [174, 70] on select "Select Item... mrivera ([PERSON_NAME]) jstokes ([PERSON_NAME]) asmith105 ([PERS…" at bounding box center [351, 64] width 465 height 13
select select "a0ea4169-8540-4a2c-b9f4-cf4c1ffdeb95"
click at [119, 58] on select "Select Item... mrivera ([PERSON_NAME]) jstokes ([PERSON_NAME]) asmith105 ([PERS…" at bounding box center [351, 64] width 465 height 13
select select "8"
select select "2025"
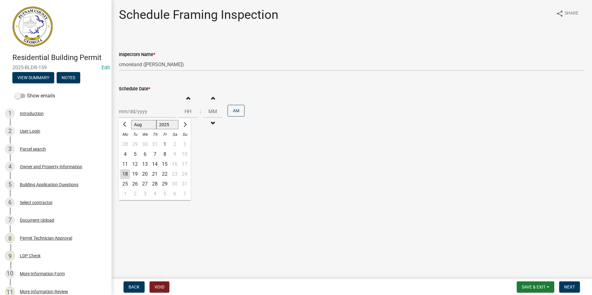
click at [149, 117] on div "Jan Feb Mar Apr May Jun Jul Aug Sep Oct Nov Dec 1525 1526 1527 1528 1529 1530 1…" at bounding box center [147, 111] width 57 height 13
click at [134, 171] on div "19" at bounding box center [135, 174] width 10 height 10
type input "[DATE]"
click at [563, 291] on button "Next" at bounding box center [569, 287] width 21 height 11
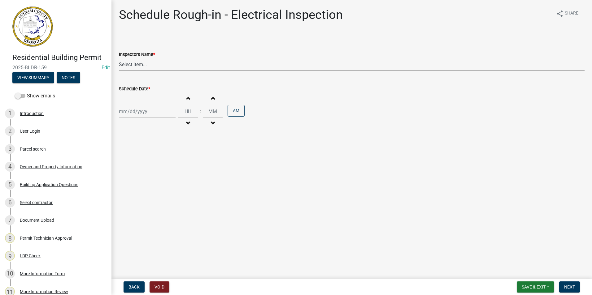
click at [184, 70] on select "Select Item... mrivera (Michele Rivera) jstokes (Jerry Stokes) asmith105 (Antho…" at bounding box center [351, 64] width 465 height 13
select select "a0ea4169-8540-4a2c-b9f4-cf4c1ffdeb95"
click at [119, 58] on select "Select Item... mrivera (Michele Rivera) jstokes (Jerry Stokes) asmith105 (Antho…" at bounding box center [351, 64] width 465 height 13
select select "8"
select select "2025"
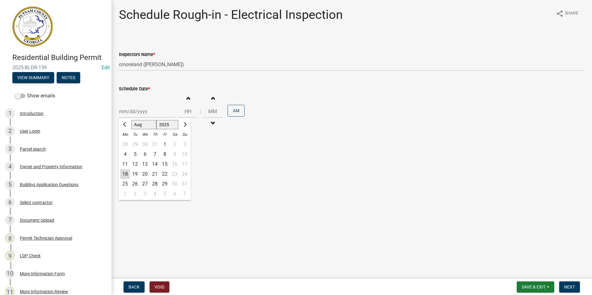
click at [153, 118] on div "Jan Feb Mar Apr May Jun Jul Aug Sep Oct Nov Dec 1525 1526 1527 1528 1529 1530 1…" at bounding box center [147, 111] width 57 height 13
click at [135, 174] on div "19" at bounding box center [135, 174] width 10 height 10
type input "08/19/2025"
click at [569, 284] on button "Next" at bounding box center [569, 287] width 21 height 11
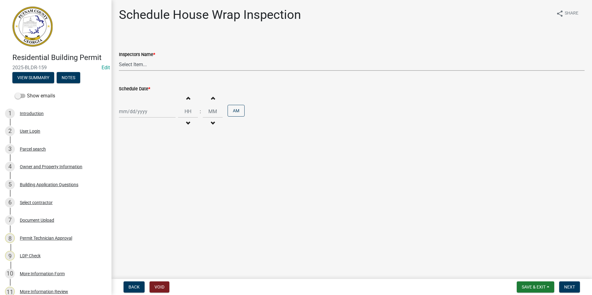
click at [123, 62] on select "Select Item... mrivera (Michele Rivera) jstokes (Jerry Stokes) asmith105 (Antho…" at bounding box center [351, 64] width 465 height 13
select select "a0ea4169-8540-4a2c-b9f4-cf4c1ffdeb95"
click at [119, 58] on select "Select Item... mrivera (Michele Rivera) jstokes (Jerry Stokes) asmith105 (Antho…" at bounding box center [351, 64] width 465 height 13
click at [134, 114] on div at bounding box center [147, 111] width 57 height 13
select select "8"
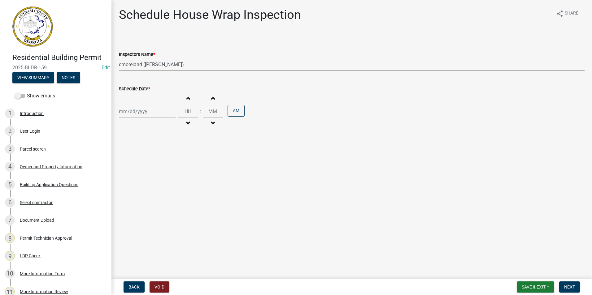
select select "2025"
click at [135, 178] on div "19" at bounding box center [135, 174] width 10 height 10
type input "08/19/2025"
click at [565, 284] on button "Next" at bounding box center [569, 287] width 21 height 11
click at [156, 66] on select "Select Item... mrivera (Michele Rivera) jstokes (Jerry Stokes) asmith105 (Antho…" at bounding box center [351, 64] width 465 height 13
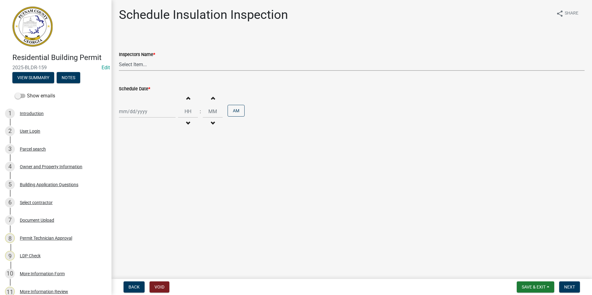
select select "a0ea4169-8540-4a2c-b9f4-cf4c1ffdeb95"
click at [119, 58] on select "Select Item... mrivera (Michele Rivera) jstokes (Jerry Stokes) asmith105 (Antho…" at bounding box center [351, 64] width 465 height 13
click at [140, 114] on div at bounding box center [147, 111] width 57 height 13
select select "8"
select select "2025"
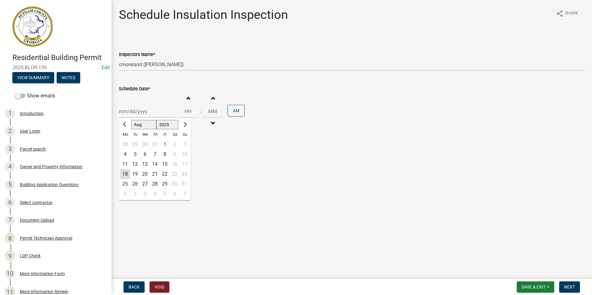
click at [136, 175] on div "19" at bounding box center [135, 174] width 10 height 10
type input "08/19/2025"
click at [567, 289] on span "Next" at bounding box center [569, 287] width 11 height 5
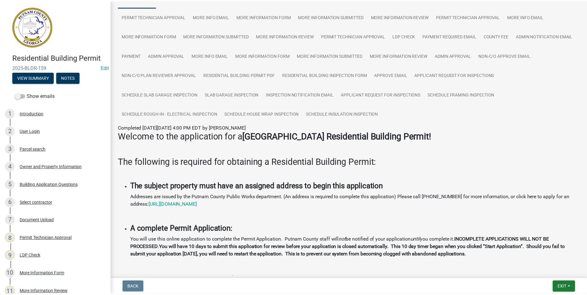
scroll to position [62, 0]
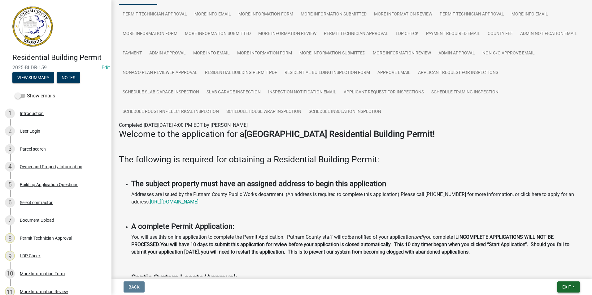
click at [564, 286] on span "Exit" at bounding box center [566, 287] width 9 height 5
click at [566, 276] on button "Save & Exit" at bounding box center [555, 271] width 50 height 15
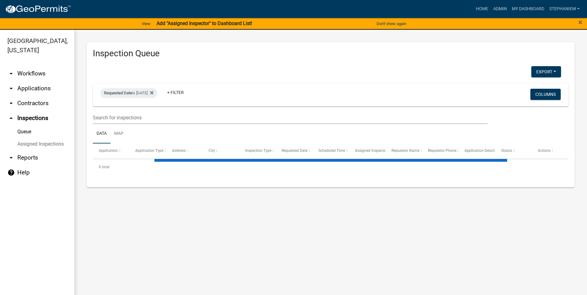
select select "3: 100"
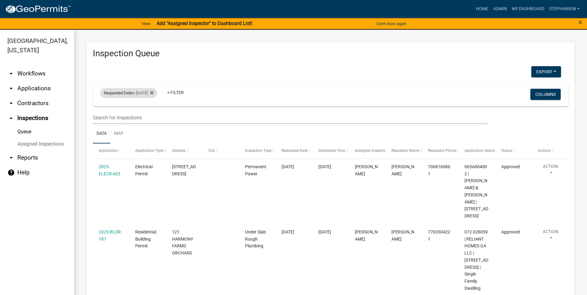
click at [142, 91] on div "Requested Date is 08/18/2025" at bounding box center [128, 93] width 57 height 10
click at [150, 118] on input "2025-08-18" at bounding box center [134, 116] width 43 height 13
type input "2025-08-19"
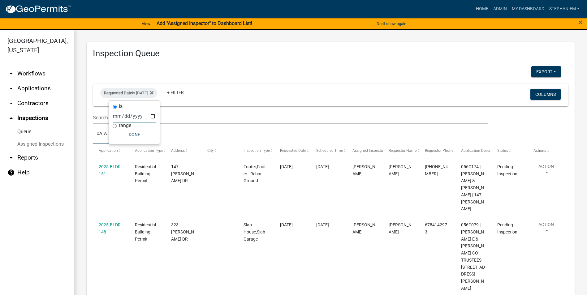
click at [153, 116] on input "2025-08-19" at bounding box center [134, 116] width 43 height 13
click at [135, 138] on button "Done" at bounding box center [134, 134] width 43 height 11
click at [115, 97] on div "Requested Date is 08/19/2025" at bounding box center [128, 93] width 57 height 10
click at [153, 115] on input "2025-08-19" at bounding box center [134, 116] width 43 height 13
type input "2025-08-18"
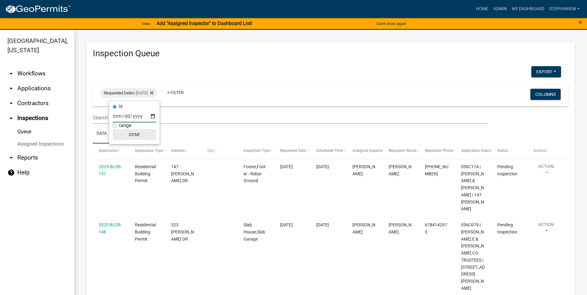
select select "3: 100"
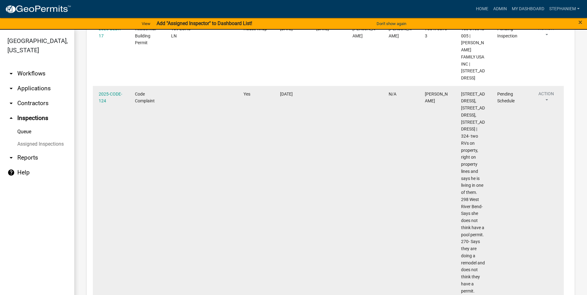
scroll to position [627, 0]
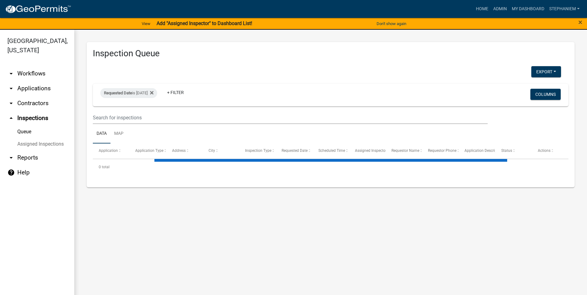
select select "3: 100"
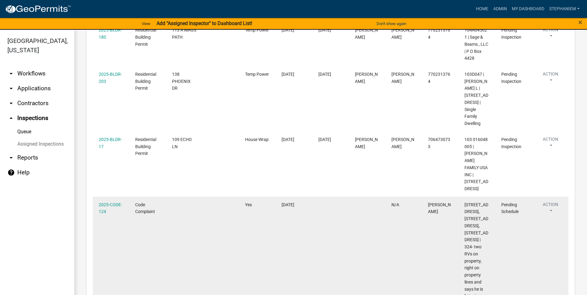
scroll to position [681, 0]
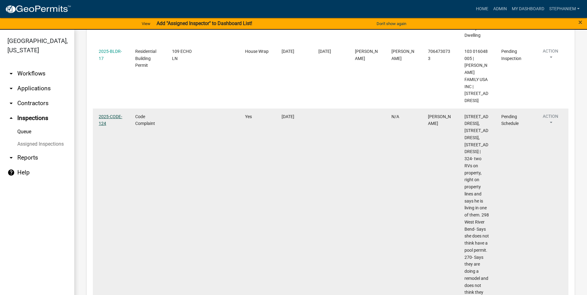
click at [101, 114] on link "2025-CODE-124" at bounding box center [111, 120] width 24 height 12
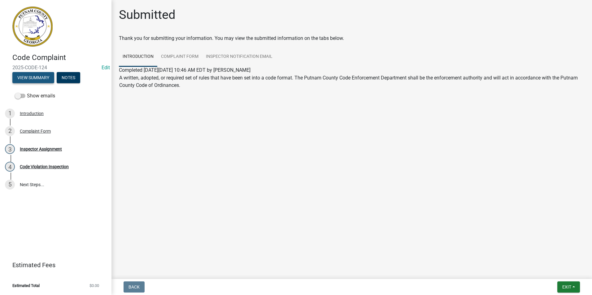
click at [39, 78] on button "View Summary" at bounding box center [33, 77] width 42 height 11
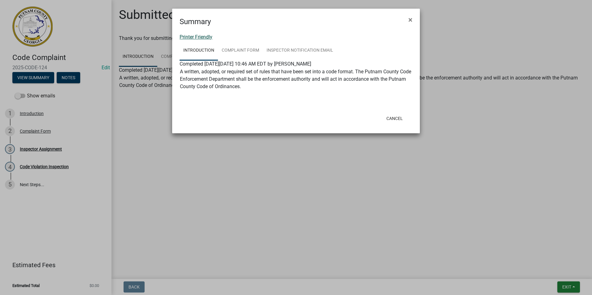
click at [200, 39] on link "Printer Friendly" at bounding box center [195, 37] width 33 height 6
click at [410, 21] on span "×" at bounding box center [410, 19] width 4 height 9
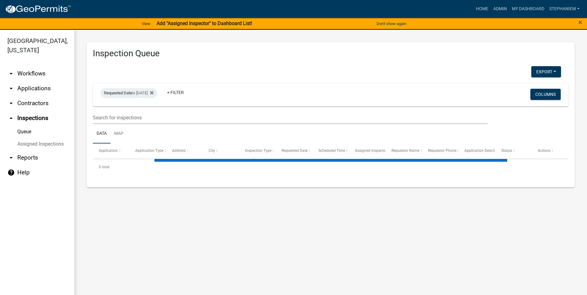
select select "3: 100"
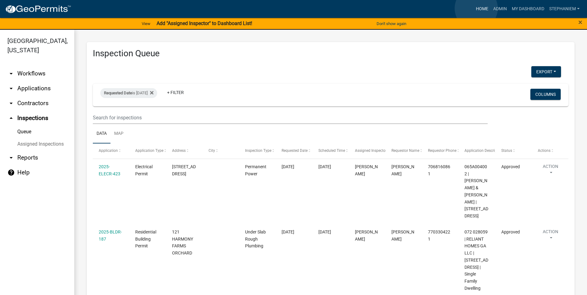
click at [476, 9] on link "Home" at bounding box center [481, 9] width 17 height 12
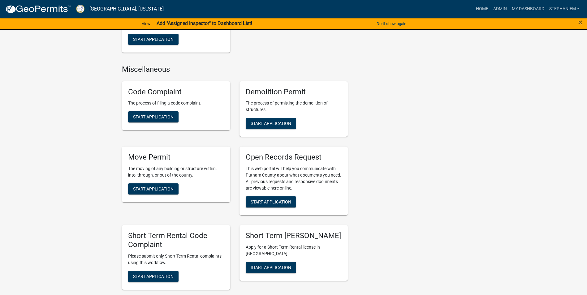
scroll to position [557, 0]
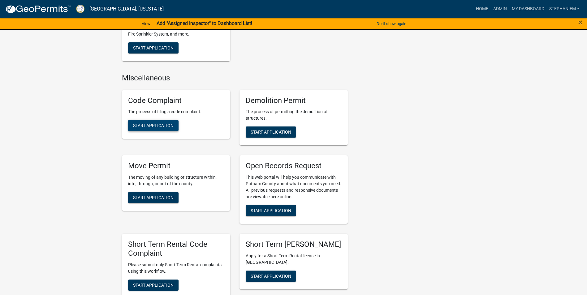
click at [156, 124] on span "Start Application" at bounding box center [153, 125] width 41 height 5
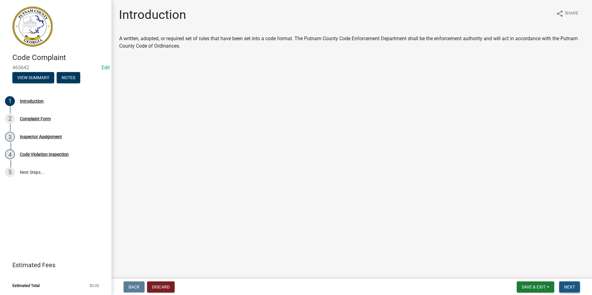
click at [571, 284] on button "Next" at bounding box center [569, 287] width 21 height 11
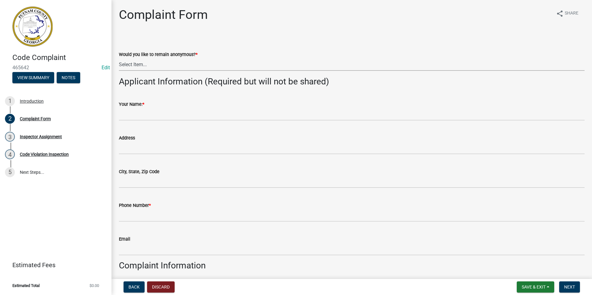
click at [140, 70] on select "Select Item... Yes No" at bounding box center [351, 64] width 465 height 13
click at [119, 58] on select "Select Item... Yes No" at bounding box center [351, 64] width 465 height 13
select select "76170ab1-b25a-468b-8231-d5eb0e85b261"
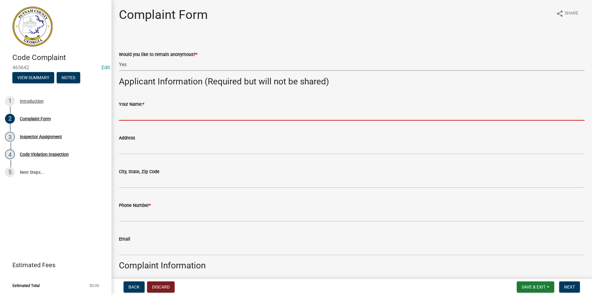
click at [132, 113] on input "Your Name: *" at bounding box center [351, 114] width 465 height 13
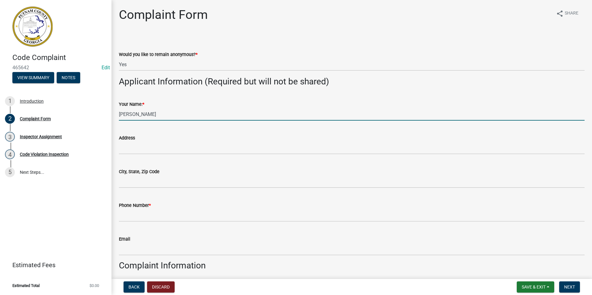
type input "[PERSON_NAME]"
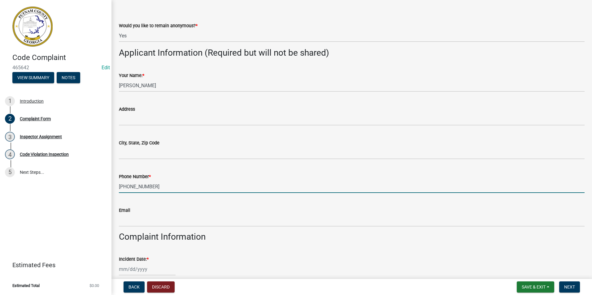
scroll to position [93, 0]
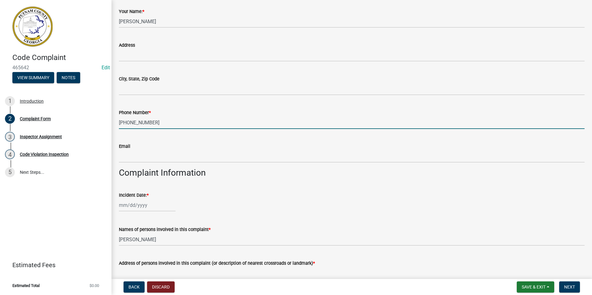
type input "[PHONE_NUMBER]"
click at [136, 202] on div at bounding box center [147, 205] width 57 height 13
select select "8"
select select "2025"
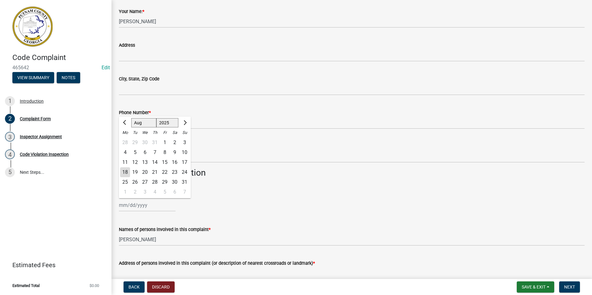
click at [128, 171] on div "18" at bounding box center [125, 172] width 10 height 10
type input "[DATE]"
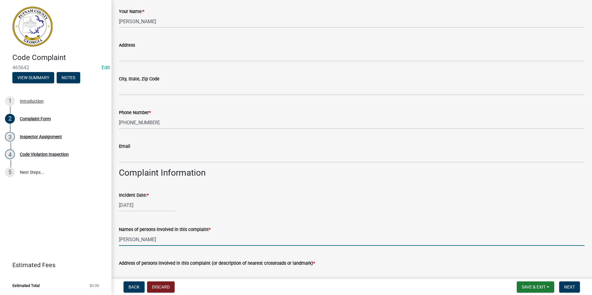
drag, startPoint x: 165, startPoint y: 240, endPoint x: 115, endPoint y: 248, distance: 50.2
click at [115, 248] on div "Complaint Form share Share Would you like to remain anonymous? * Select Item...…" at bounding box center [351, 207] width 475 height 584
type input "N/A"
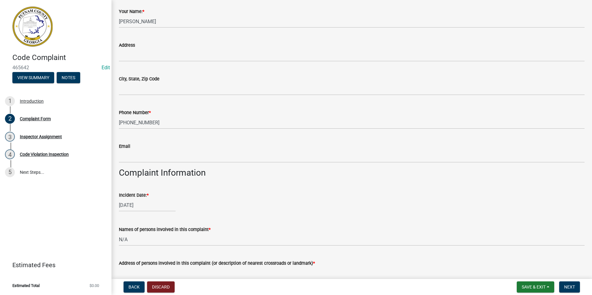
scroll to position [96, 0]
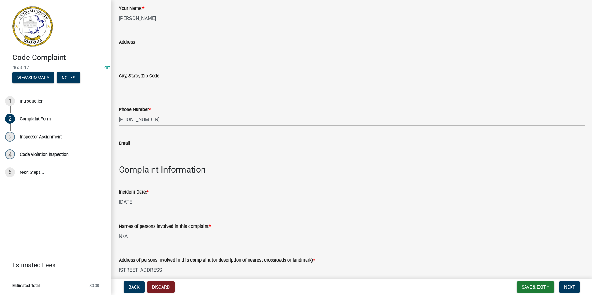
type input "270 West River Bend"
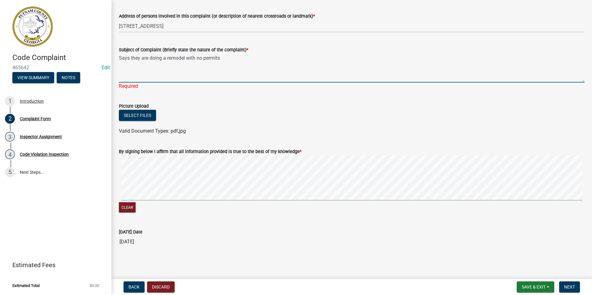
scroll to position [341, 0]
type textarea "Says they are doing a remodel with no permits"
click at [569, 284] on button "Next" at bounding box center [569, 287] width 21 height 11
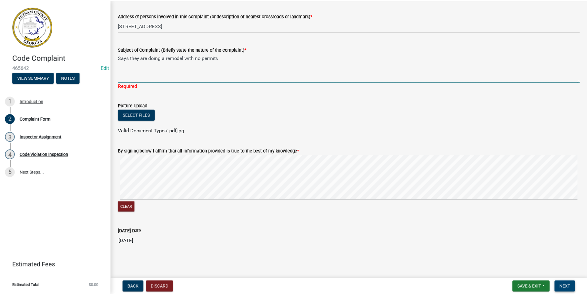
scroll to position [0, 0]
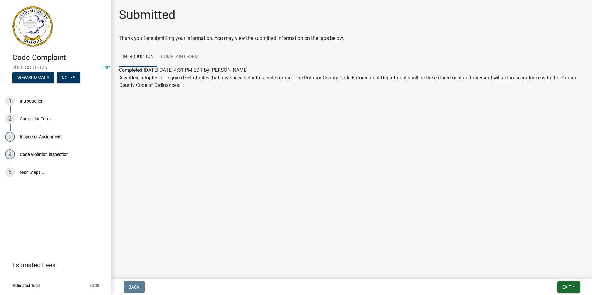
click at [562, 286] on span "Exit" at bounding box center [566, 287] width 9 height 5
click at [556, 263] on button "Save" at bounding box center [555, 256] width 50 height 15
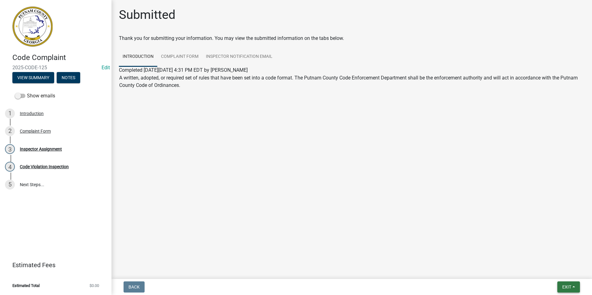
click at [570, 289] on span "Exit" at bounding box center [566, 287] width 9 height 5
click at [565, 273] on button "Save & Exit" at bounding box center [555, 271] width 50 height 15
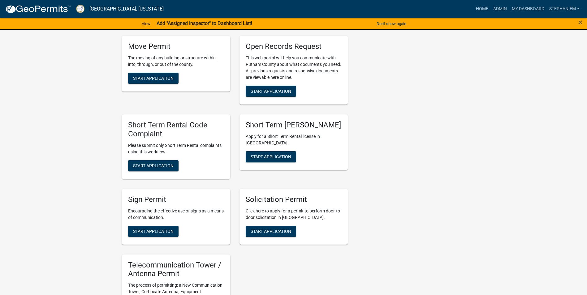
scroll to position [588, 0]
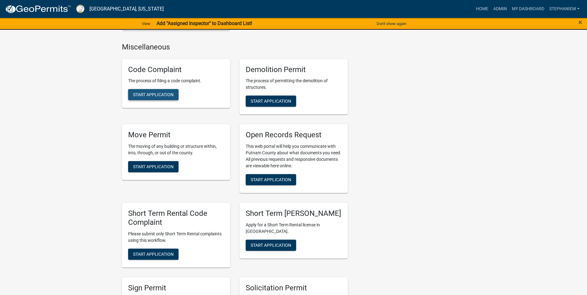
click at [163, 94] on span "Start Application" at bounding box center [153, 94] width 41 height 5
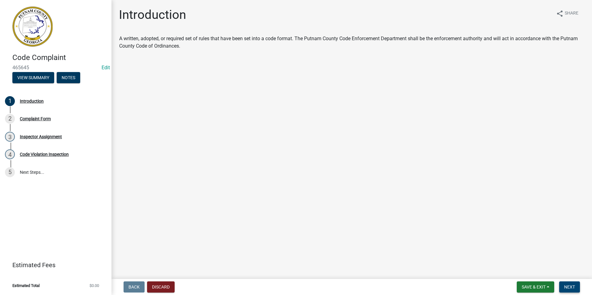
click at [571, 288] on span "Next" at bounding box center [569, 287] width 11 height 5
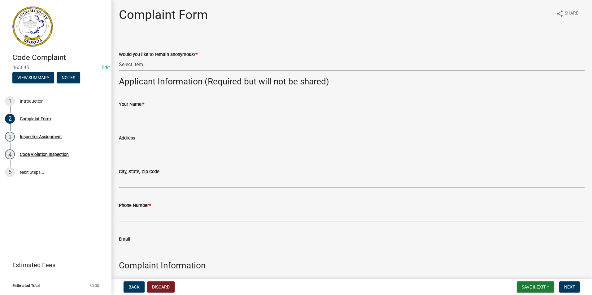
click at [152, 68] on select "Select Item... Yes No" at bounding box center [351, 64] width 465 height 13
click at [119, 58] on select "Select Item... Yes No" at bounding box center [351, 64] width 465 height 13
select select "76170ab1-b25a-468b-8231-d5eb0e85b261"
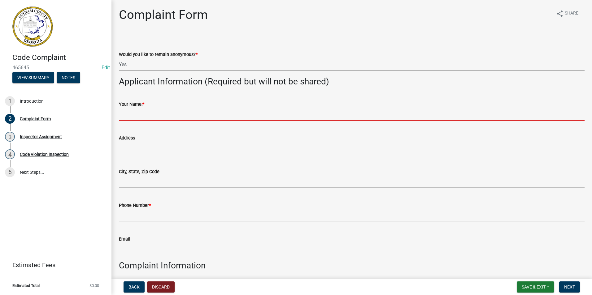
click at [146, 117] on input "Your Name: *" at bounding box center [351, 114] width 465 height 13
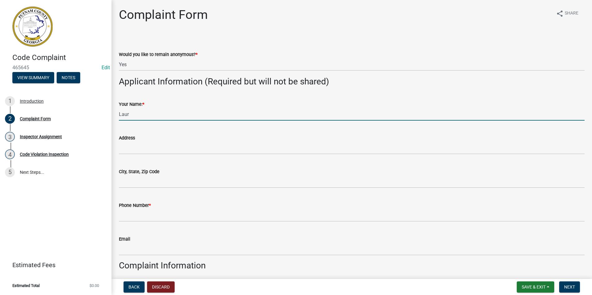
type input "[PERSON_NAME]"
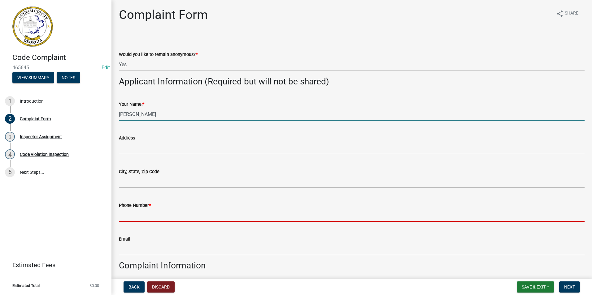
type input "[PHONE_NUMBER]"
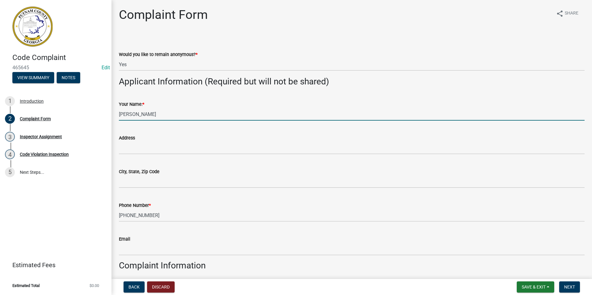
type input "[DATE]"
type input "270 West River Bend"
type input "[PERSON_NAME]"
select select "8"
select select "2025"
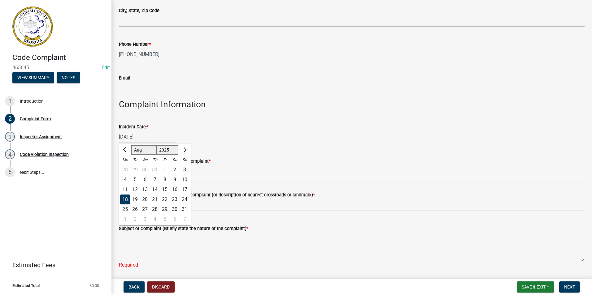
scroll to position [162, 0]
click at [121, 199] on div "18" at bounding box center [125, 199] width 10 height 10
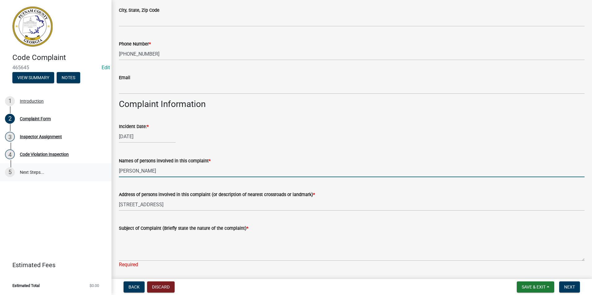
drag, startPoint x: 161, startPoint y: 170, endPoint x: 90, endPoint y: 171, distance: 71.5
click at [90, 171] on div "Code Complaint 465645 Edit View Summary Notes 1 Introduction 2 Complaint Form 3…" at bounding box center [296, 147] width 592 height 295
type input "N/A"
click at [304, 218] on div "Subject of Complaint (Briefly state the nature of the complaint) * Required" at bounding box center [351, 242] width 465 height 53
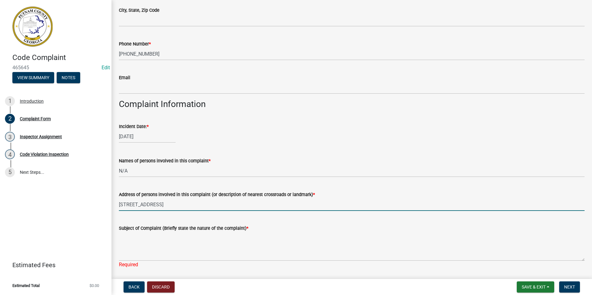
drag, startPoint x: 187, startPoint y: 203, endPoint x: 120, endPoint y: 208, distance: 67.4
click at [120, 208] on input "270 West River Bend" at bounding box center [351, 204] width 465 height 13
type input "9"
type input "298 West River Bend"
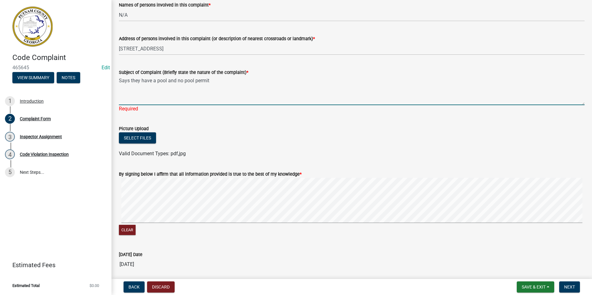
scroll to position [341, 0]
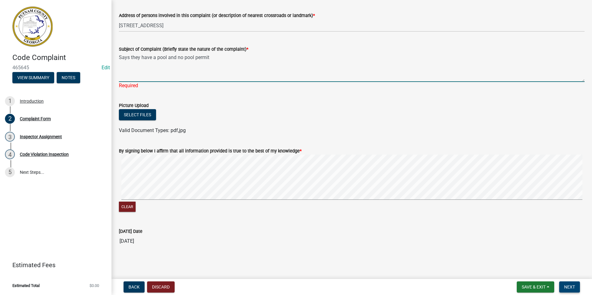
type textarea "Says they have a pool and no pool permit"
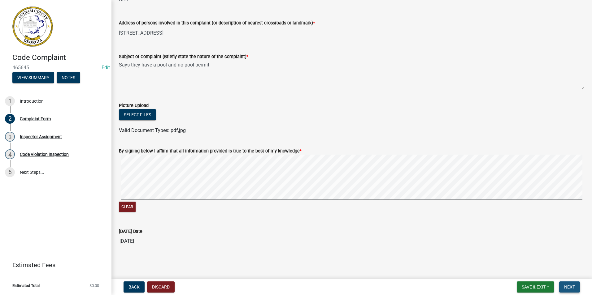
scroll to position [0, 0]
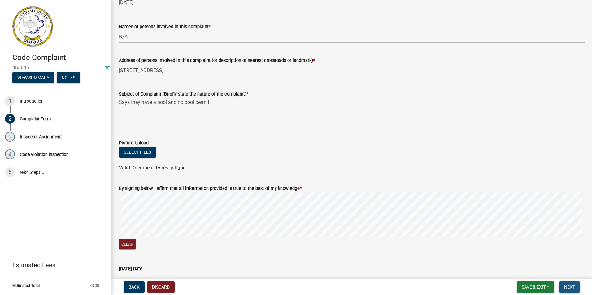
click at [576, 290] on button "Next" at bounding box center [569, 287] width 21 height 11
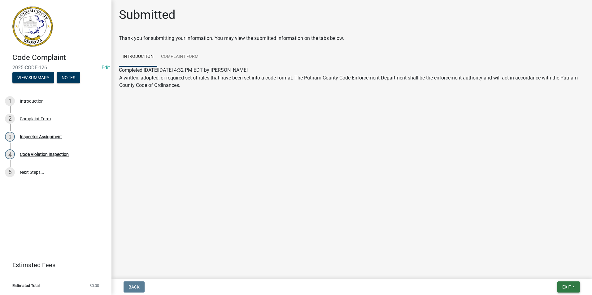
click at [563, 286] on span "Exit" at bounding box center [566, 287] width 9 height 5
click at [563, 274] on button "Save & Exit" at bounding box center [555, 271] width 50 height 15
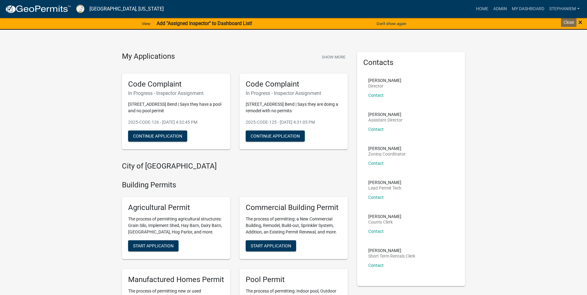
click at [580, 24] on span "×" at bounding box center [580, 22] width 4 height 9
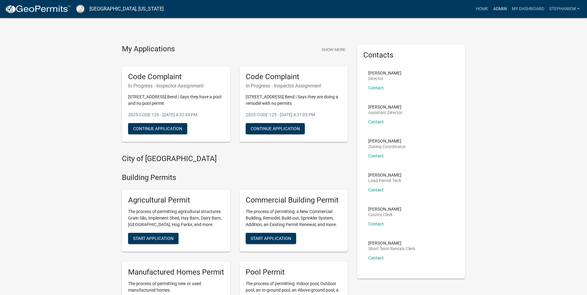
click at [504, 11] on link "Admin" at bounding box center [500, 9] width 19 height 12
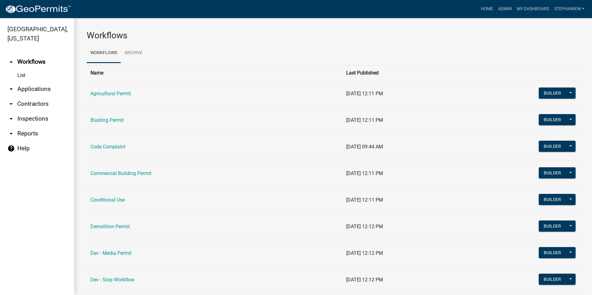
click at [40, 101] on link "arrow_drop_down Contractors" at bounding box center [37, 104] width 74 height 15
click at [113, 150] on td "Code Complaint" at bounding box center [215, 147] width 256 height 27
click at [116, 144] on link "Code Complaint" at bounding box center [107, 147] width 35 height 6
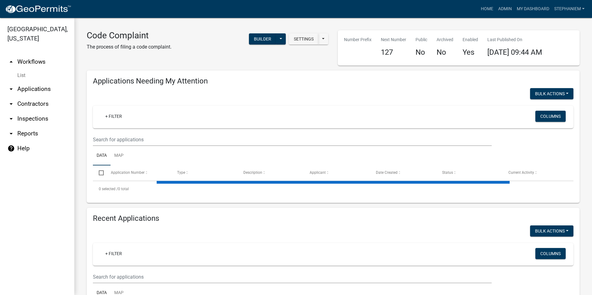
select select "3: 100"
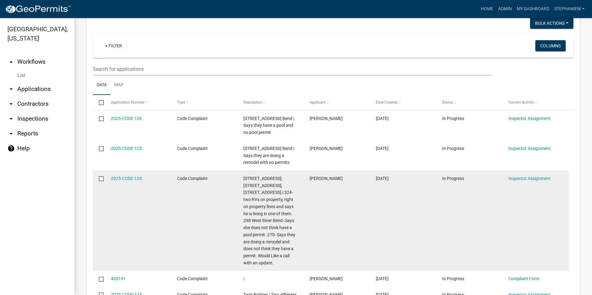
scroll to position [743, 0]
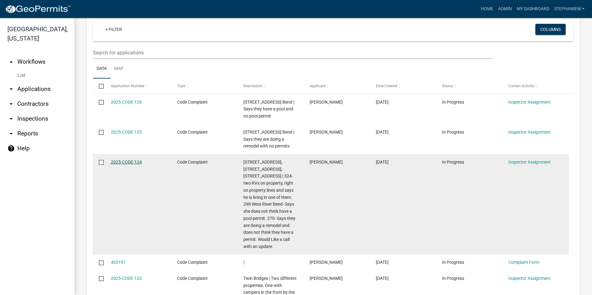
click at [139, 165] on link "2025-CODE-124" at bounding box center [126, 162] width 31 height 5
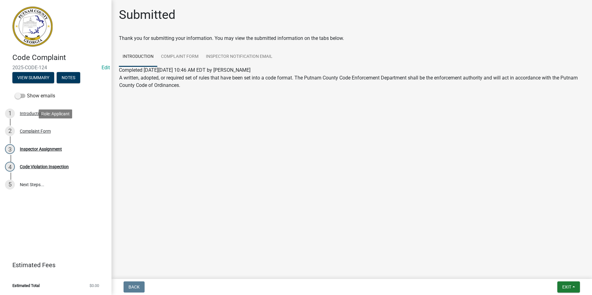
click at [60, 127] on div "2 Complaint Form" at bounding box center [53, 131] width 97 height 10
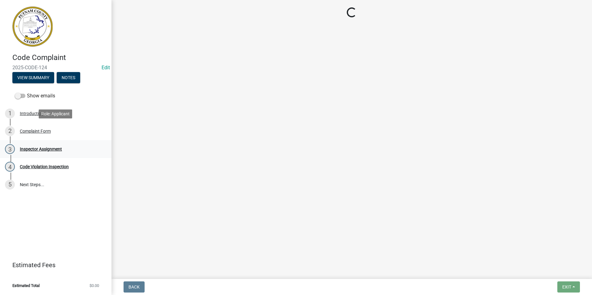
select select "76170ab1-b25a-468b-8231-d5eb0e85b261"
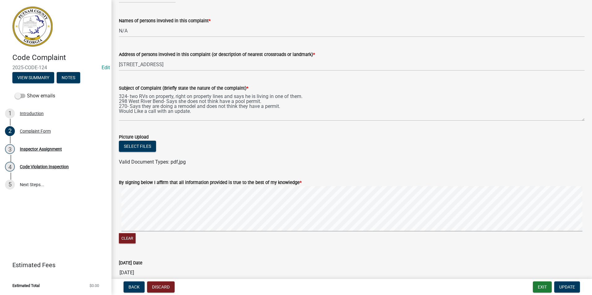
scroll to position [309, 0]
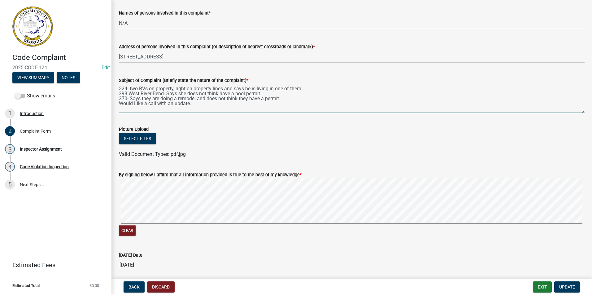
drag, startPoint x: 193, startPoint y: 105, endPoint x: 120, endPoint y: 91, distance: 74.3
click at [120, 91] on textarea "324- two RVs on property, right on property lines and says he is living in one …" at bounding box center [351, 98] width 465 height 29
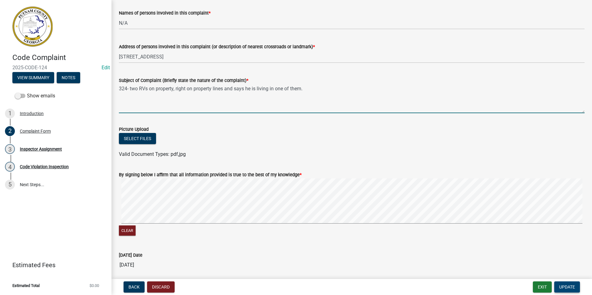
type textarea "324- two RVs on property, right on property lines and says he is living in one …"
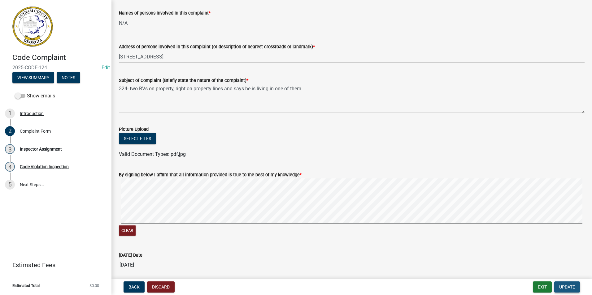
click at [577, 287] on button "Update" at bounding box center [567, 287] width 26 height 11
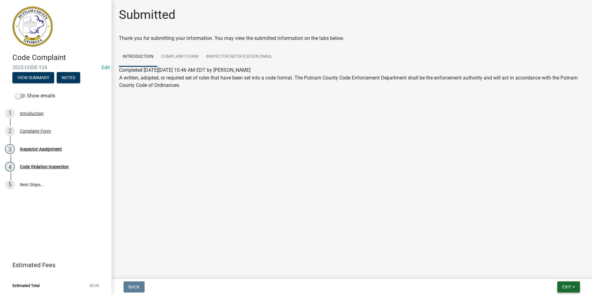
click at [572, 282] on button "Exit" at bounding box center [568, 287] width 23 height 11
click at [566, 262] on button "Save" at bounding box center [555, 256] width 50 height 15
click at [572, 287] on button "Exit" at bounding box center [568, 287] width 23 height 11
click at [572, 279] on div "Save Save & Exit" at bounding box center [555, 263] width 50 height 35
click at [573, 272] on button "Save & Exit" at bounding box center [555, 271] width 50 height 15
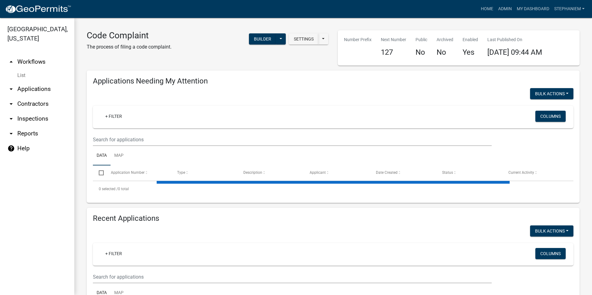
select select "3: 100"
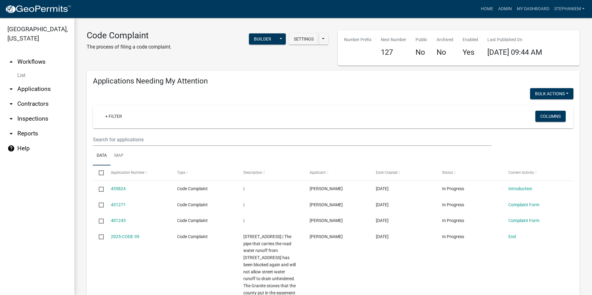
click at [31, 118] on link "arrow_drop_down Inspections" at bounding box center [37, 118] width 74 height 15
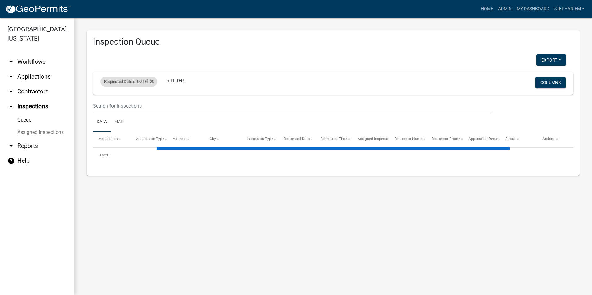
select select "3: 100"
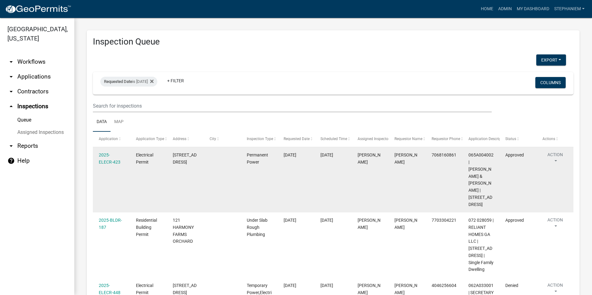
click at [134, 84] on div "Requested Date is 08/18/2025" at bounding box center [128, 82] width 57 height 10
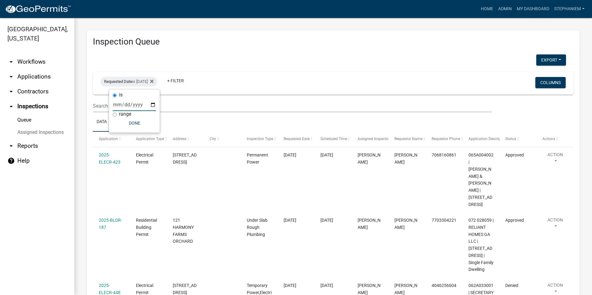
click at [152, 104] on input "2025-08-18" at bounding box center [134, 104] width 43 height 13
type input "2025-08-19"
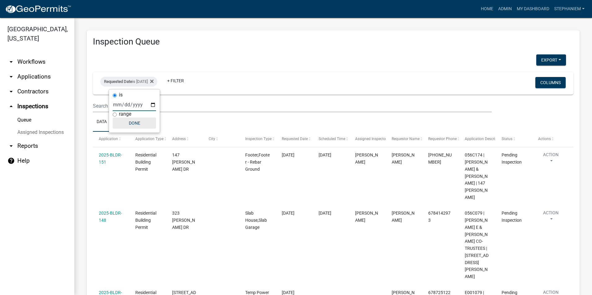
click at [137, 125] on button "Done" at bounding box center [134, 123] width 43 height 11
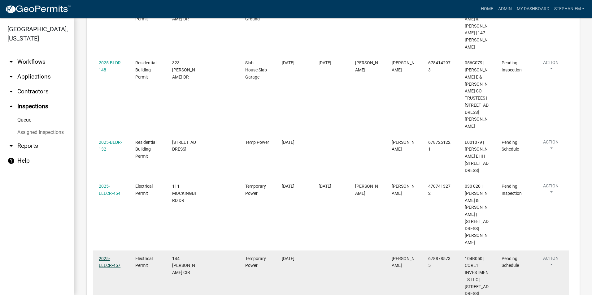
click at [105, 256] on link "2025-ELECR-457" at bounding box center [110, 262] width 22 height 12
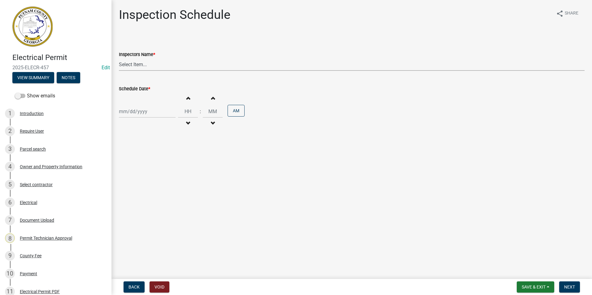
click at [133, 68] on select "Select Item... mrivera (Michele Rivera) jstokes (Jerry Stokes) asmith105 (Antho…" at bounding box center [351, 64] width 465 height 13
select select "a0ea4169-8540-4a2c-b9f4-cf4c1ffdeb95"
click at [119, 58] on select "Select Item... mrivera (Michele Rivera) jstokes (Jerry Stokes) asmith105 (Antho…" at bounding box center [351, 64] width 465 height 13
click at [132, 108] on div at bounding box center [147, 111] width 57 height 13
select select "8"
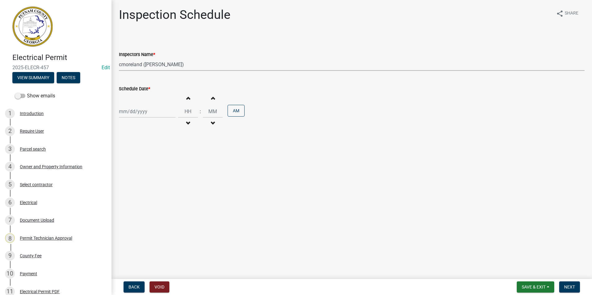
select select "2025"
click at [136, 176] on div "19" at bounding box center [135, 174] width 10 height 10
type input "08/19/2025"
click at [573, 282] on button "Next" at bounding box center [569, 287] width 21 height 11
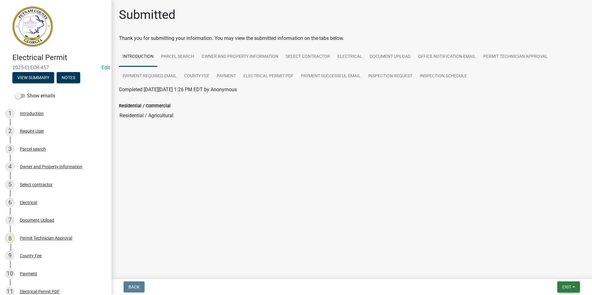
click at [569, 287] on span "Exit" at bounding box center [566, 287] width 9 height 5
click at [568, 274] on button "Save & Exit" at bounding box center [555, 271] width 50 height 15
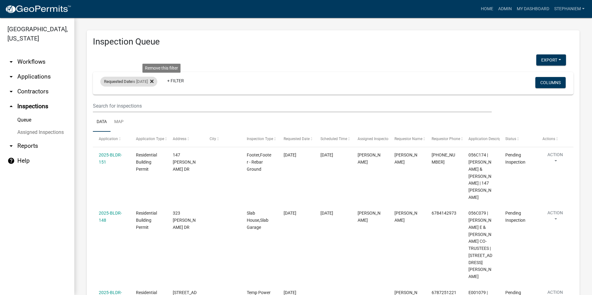
click at [153, 81] on icon at bounding box center [151, 81] width 3 height 3
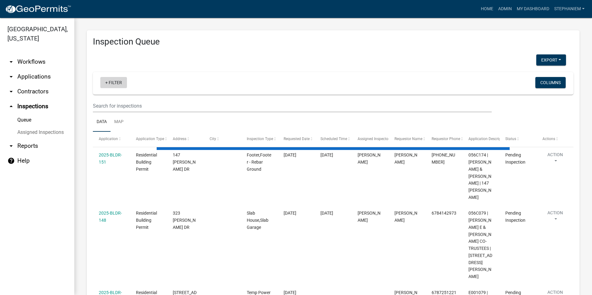
click at [114, 83] on link "+ Filter" at bounding box center [113, 82] width 27 height 11
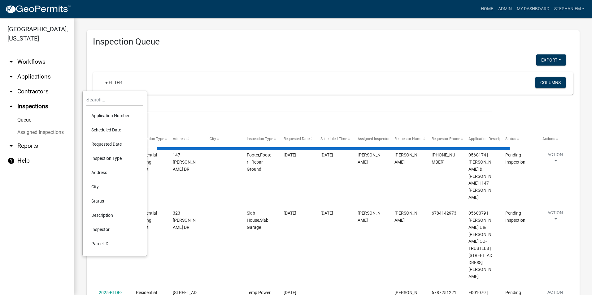
click at [110, 130] on li "Scheduled Date" at bounding box center [114, 130] width 57 height 14
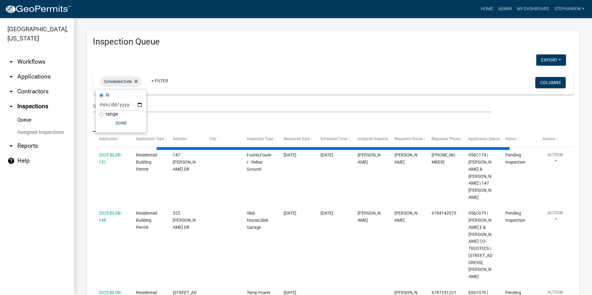
select select "3: 100"
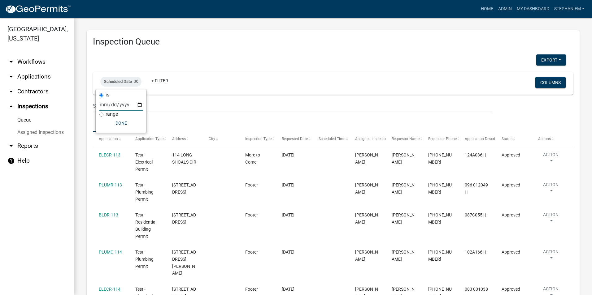
click at [140, 106] on input "date" at bounding box center [120, 104] width 43 height 13
type input "2025-08-19"
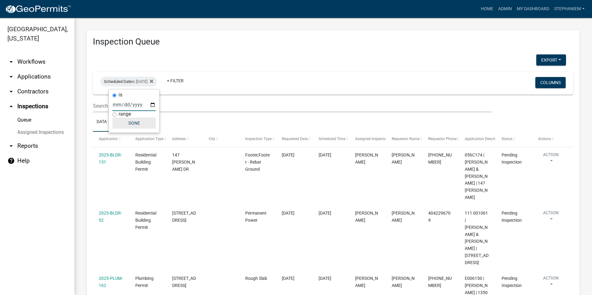
click at [128, 125] on button "Done" at bounding box center [133, 123] width 43 height 11
click at [188, 83] on link "+ Filter" at bounding box center [175, 80] width 27 height 11
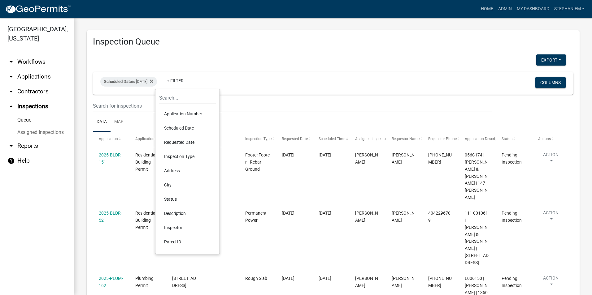
click at [174, 226] on li "Inspector" at bounding box center [187, 228] width 57 height 14
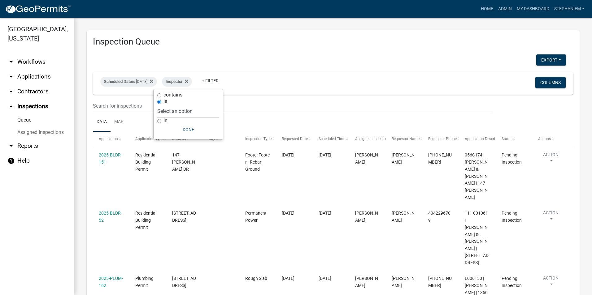
click at [199, 109] on select "Select an option None Michele Rivera Dorothy Evans Kenteria Williams Jerry Stok…" at bounding box center [188, 111] width 62 height 13
select select "a0ea4169-8540-4a2c-b9f4-cf4c1ffdeb95"
click at [175, 105] on select "Select an option None Michele Rivera Dorothy Evans Kenteria Williams Jerry Stok…" at bounding box center [188, 111] width 62 height 13
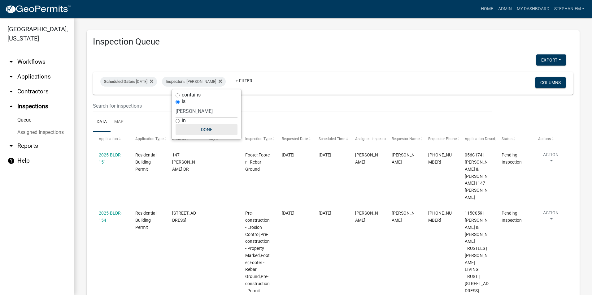
click at [213, 134] on button "Done" at bounding box center [206, 129] width 62 height 11
click at [543, 58] on button "Export" at bounding box center [551, 59] width 30 height 11
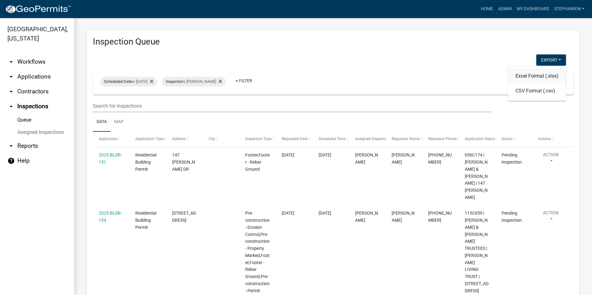
click at [532, 81] on button "Excel Format (.xlsx)" at bounding box center [537, 76] width 58 height 15
click at [216, 79] on div "Inspector is Cedrick Moreland" at bounding box center [194, 82] width 64 height 10
click at [203, 116] on select "Select an option None Michele Rivera Dorothy Evans Kenteria Williams Jerry Stok…" at bounding box center [206, 111] width 62 height 13
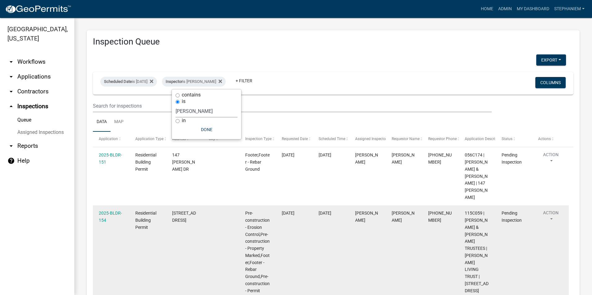
select select "07642ab0-564c-47bb-824b-0ccf2da83593"
click at [175, 105] on select "Select an option None Michele Rivera Dorothy Evans Kenteria Williams Jerry Stok…" at bounding box center [206, 111] width 62 height 13
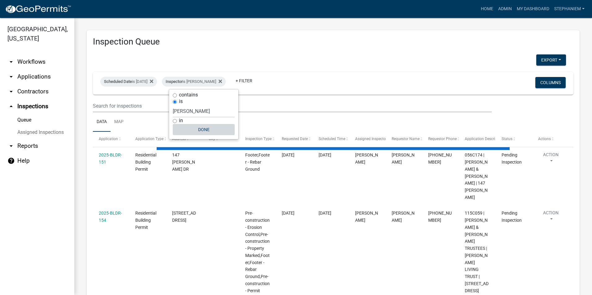
click at [208, 128] on button "Done" at bounding box center [204, 129] width 62 height 11
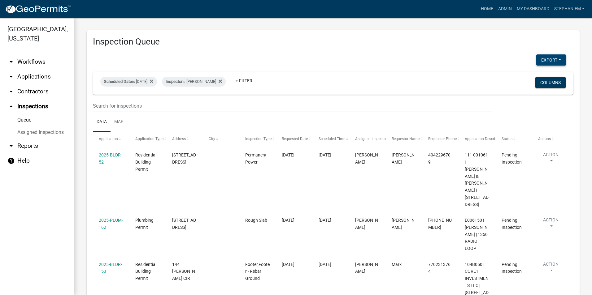
click at [536, 64] on button "Export" at bounding box center [551, 59] width 30 height 11
click at [526, 77] on button "Excel Format (.xlsx)" at bounding box center [537, 76] width 58 height 15
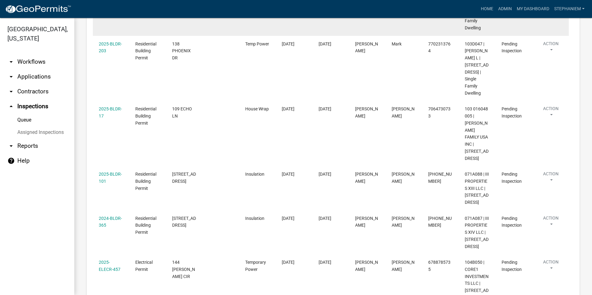
scroll to position [406, 0]
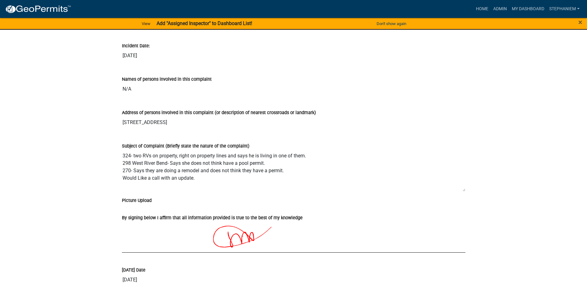
scroll to position [421, 0]
